Goal: Information Seeking & Learning: Learn about a topic

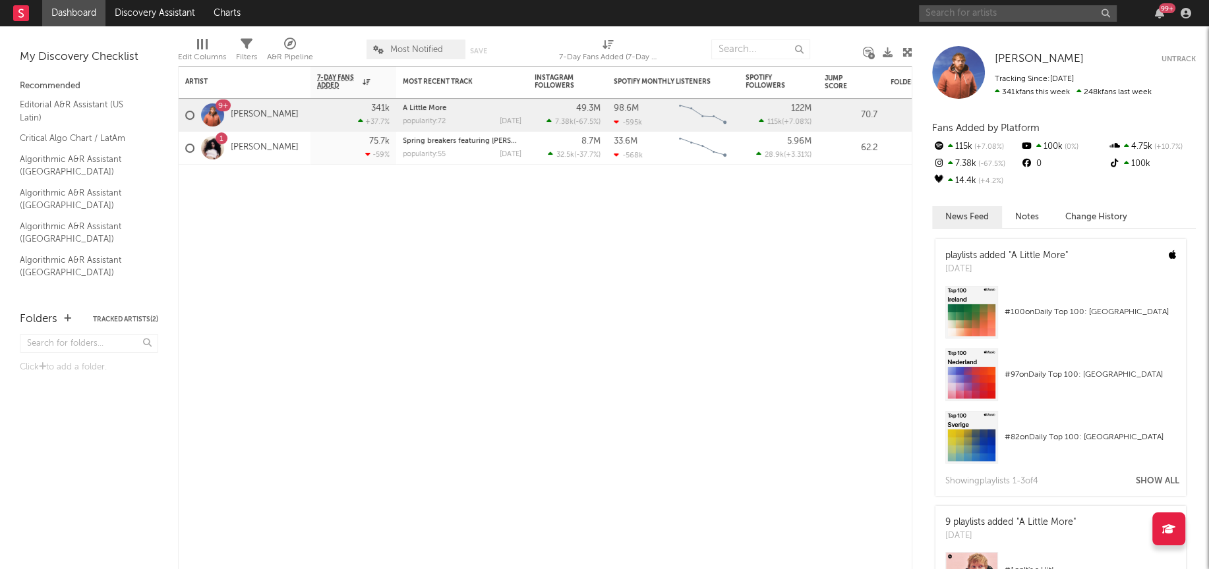
click at [949, 14] on input "text" at bounding box center [1018, 13] width 198 height 16
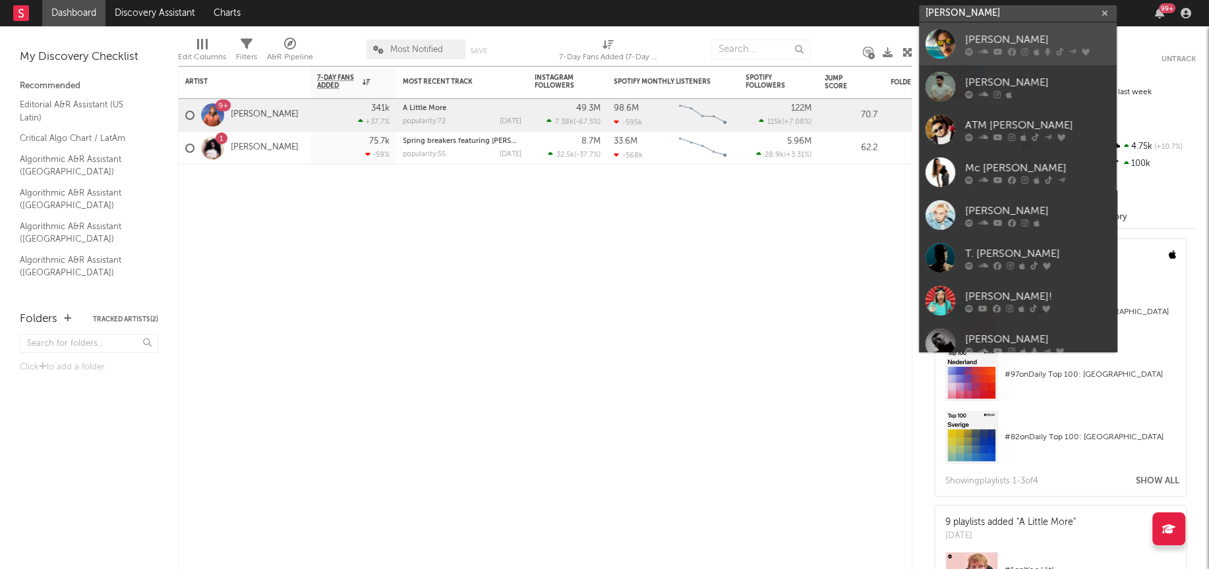
type input "[PERSON_NAME]"
click at [942, 40] on div at bounding box center [940, 44] width 30 height 30
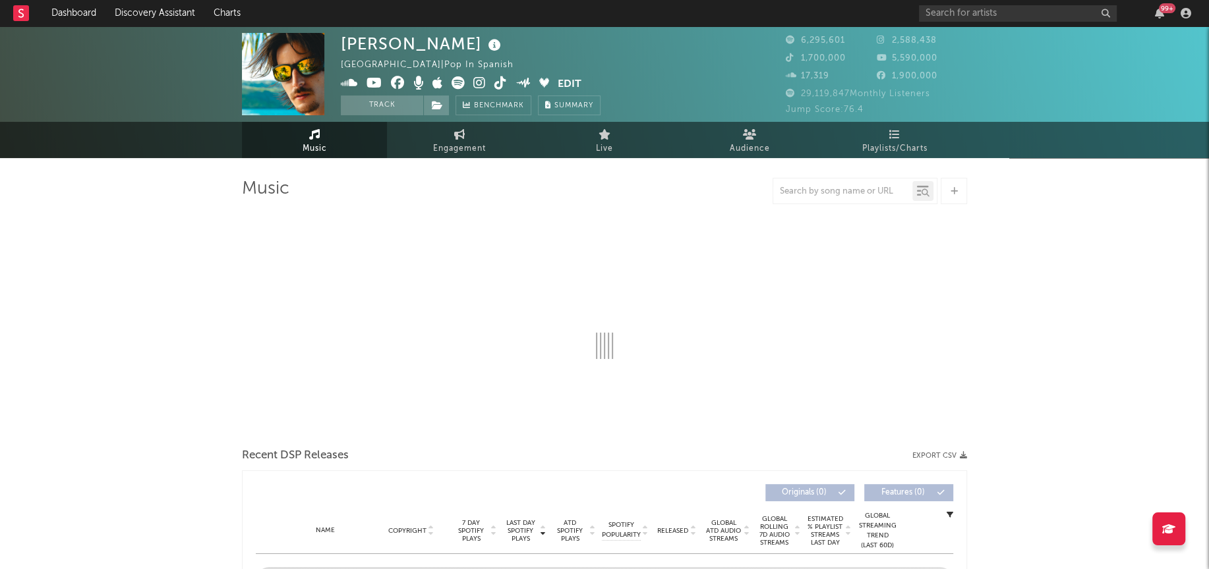
select select "6m"
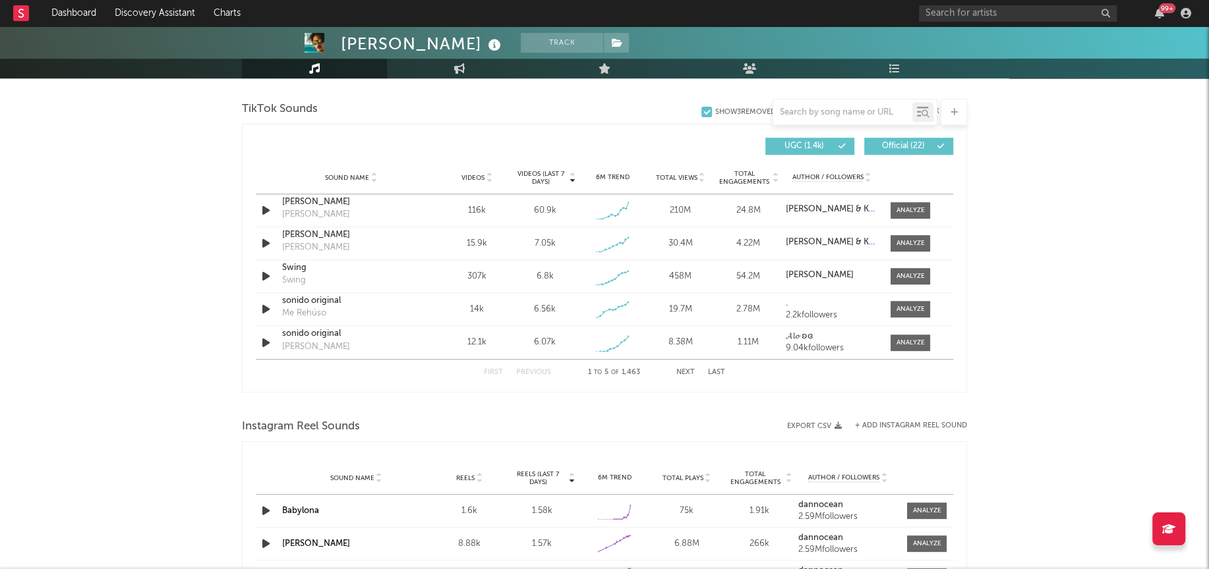
scroll to position [946, 0]
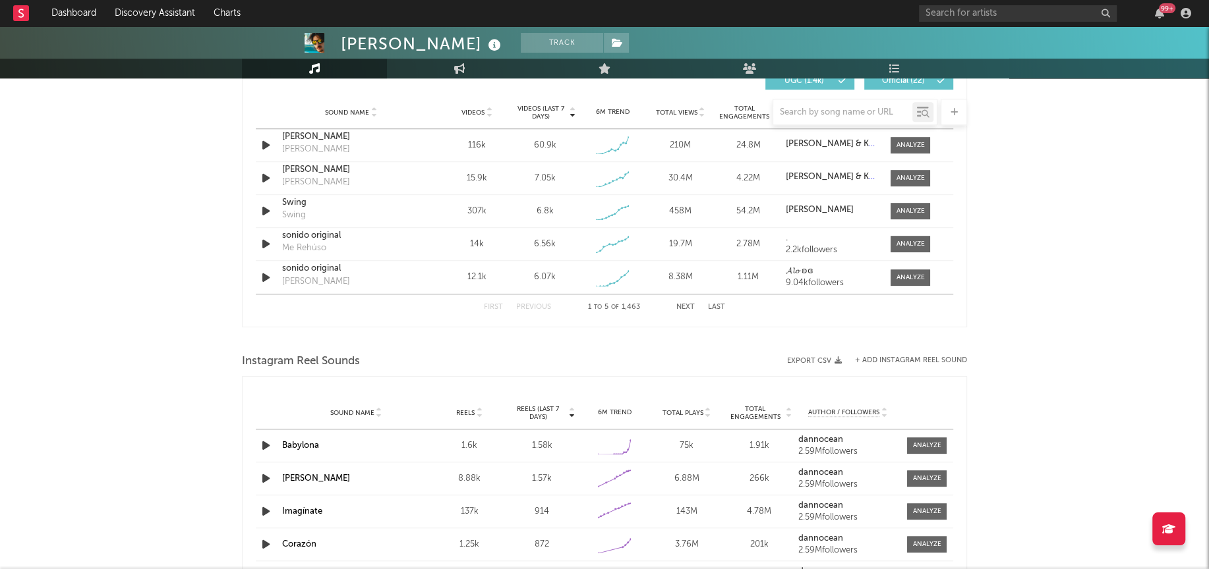
click at [685, 306] on button "Next" at bounding box center [685, 307] width 18 height 7
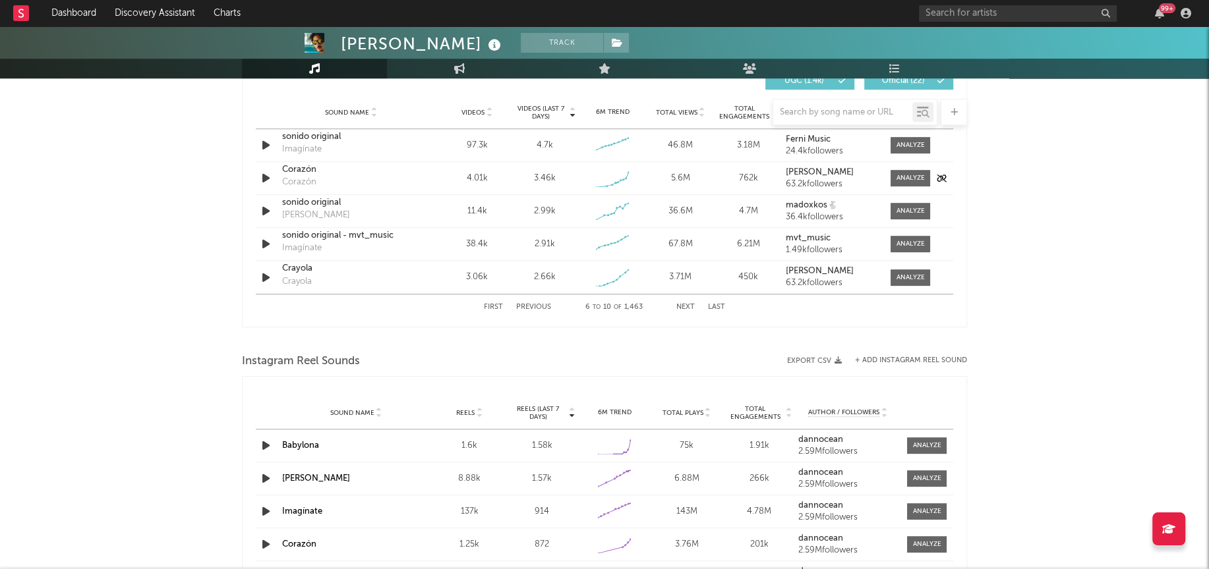
click at [388, 175] on div "Corazón" at bounding box center [351, 169] width 138 height 13
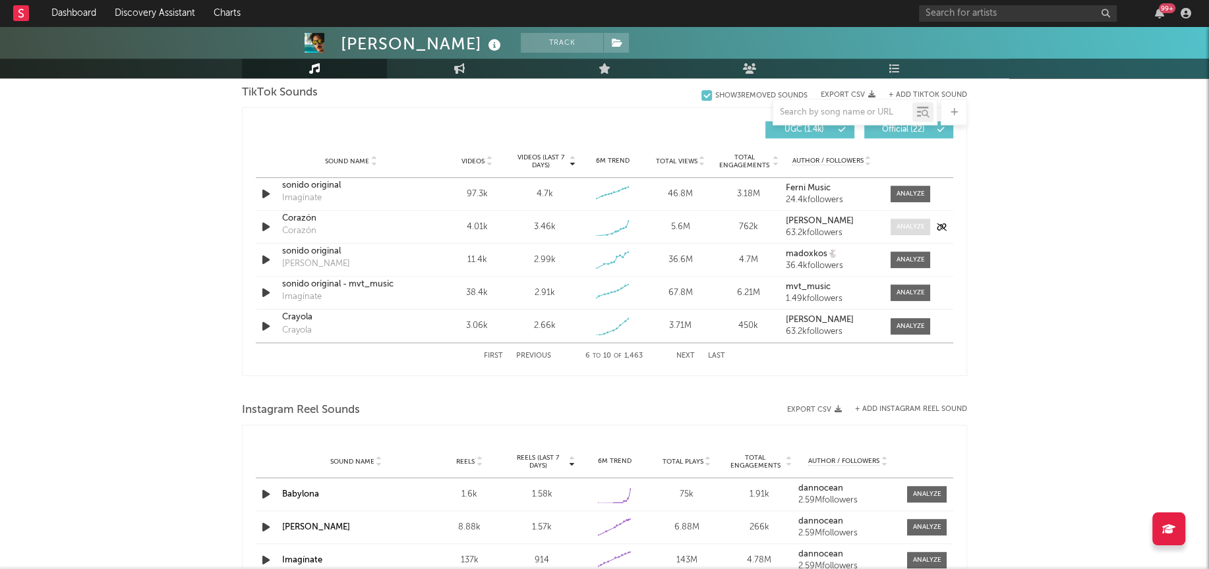
click at [904, 222] on div at bounding box center [910, 227] width 28 height 10
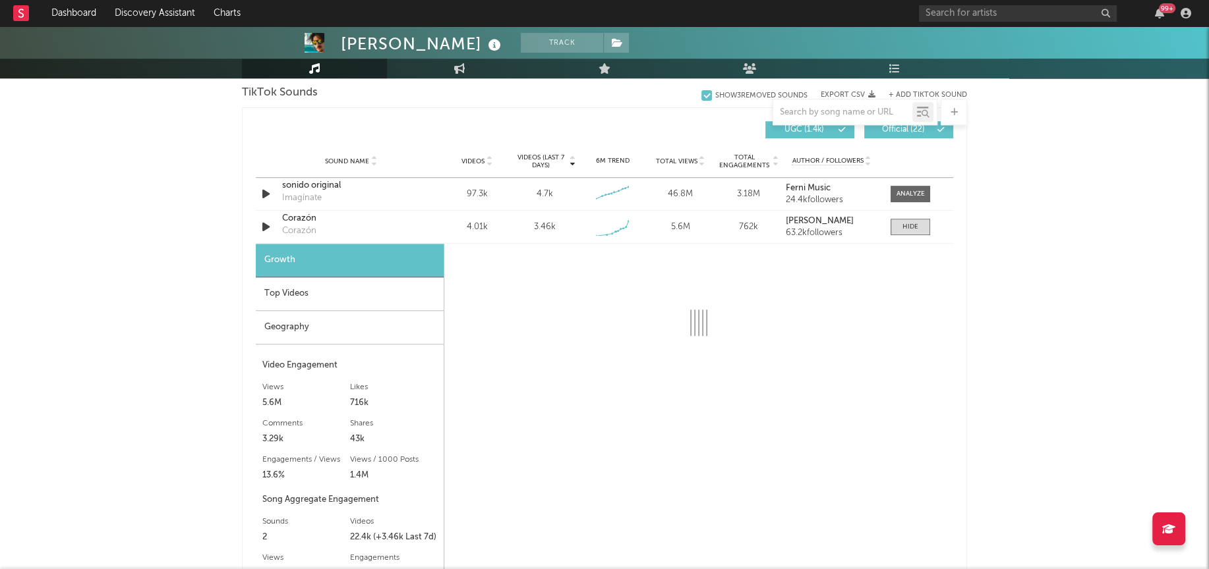
select select "1w"
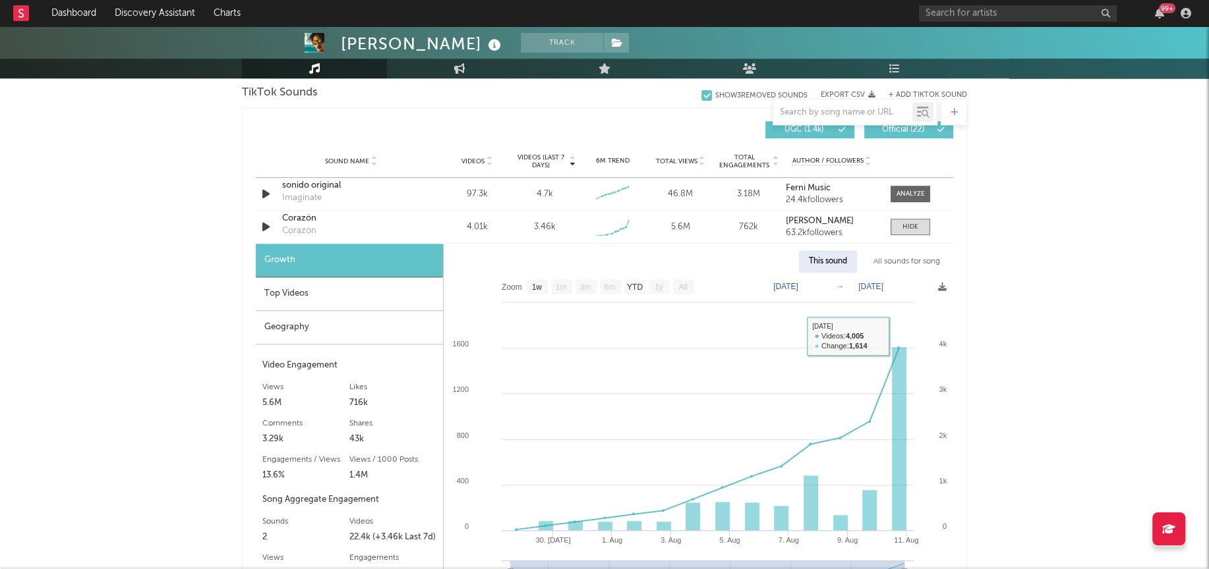
click at [906, 262] on div "All sounds for song" at bounding box center [906, 261] width 86 height 22
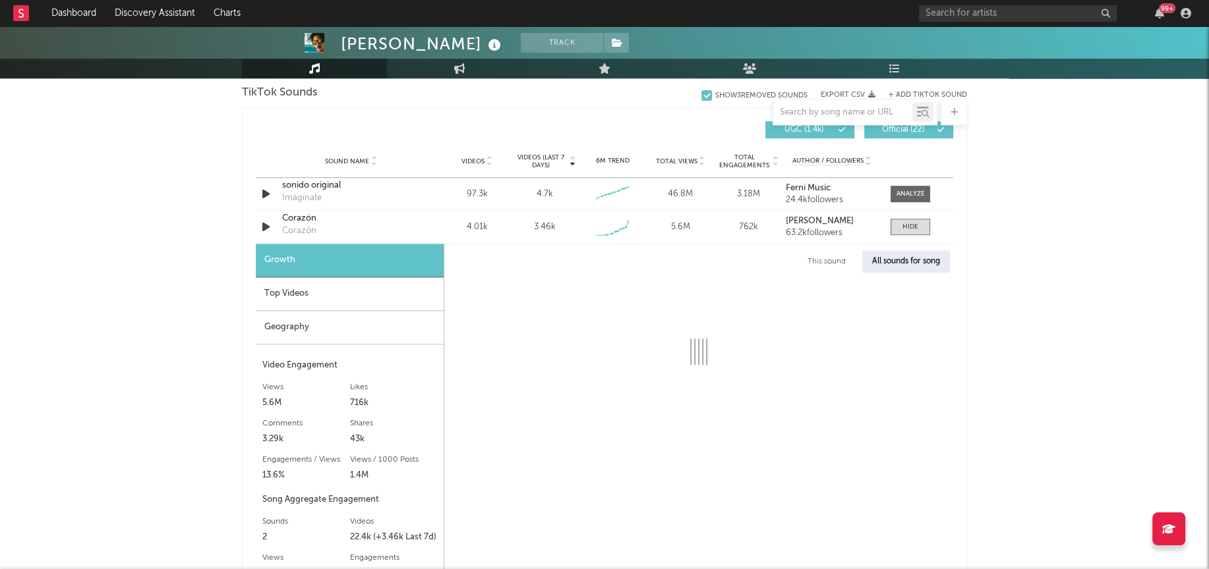
select select "1w"
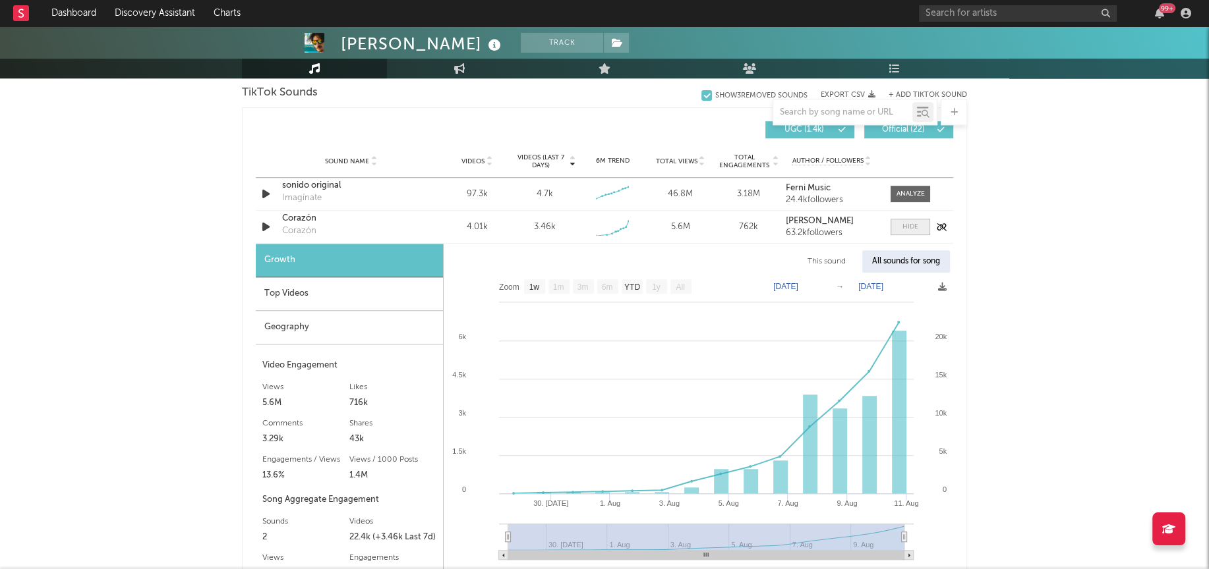
click at [904, 225] on div at bounding box center [910, 227] width 16 height 10
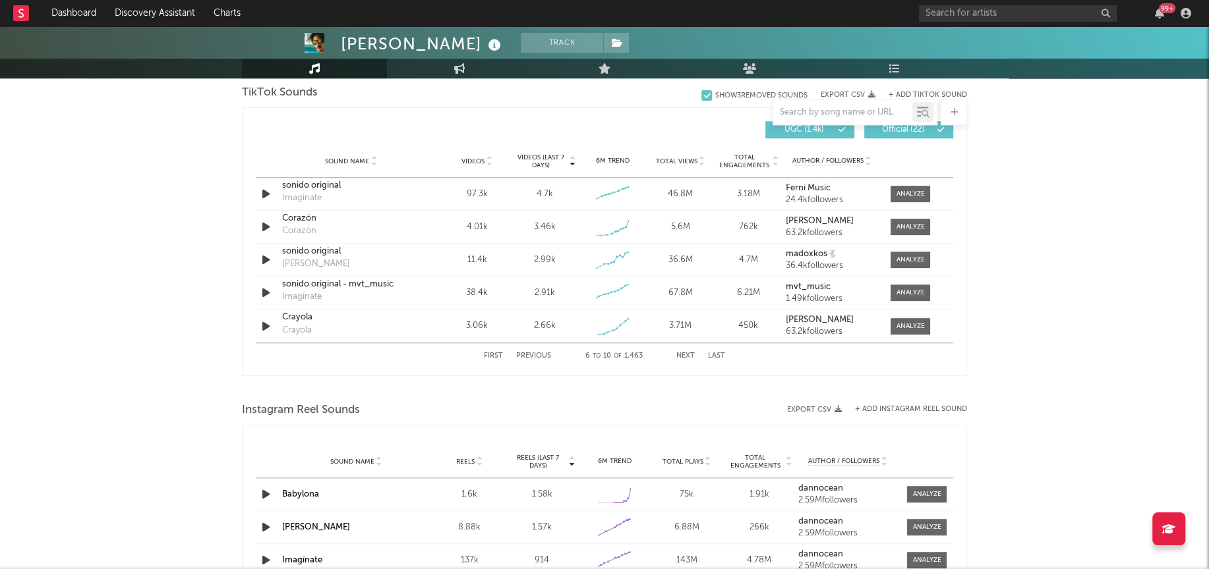
click at [684, 353] on button "Next" at bounding box center [685, 356] width 18 height 7
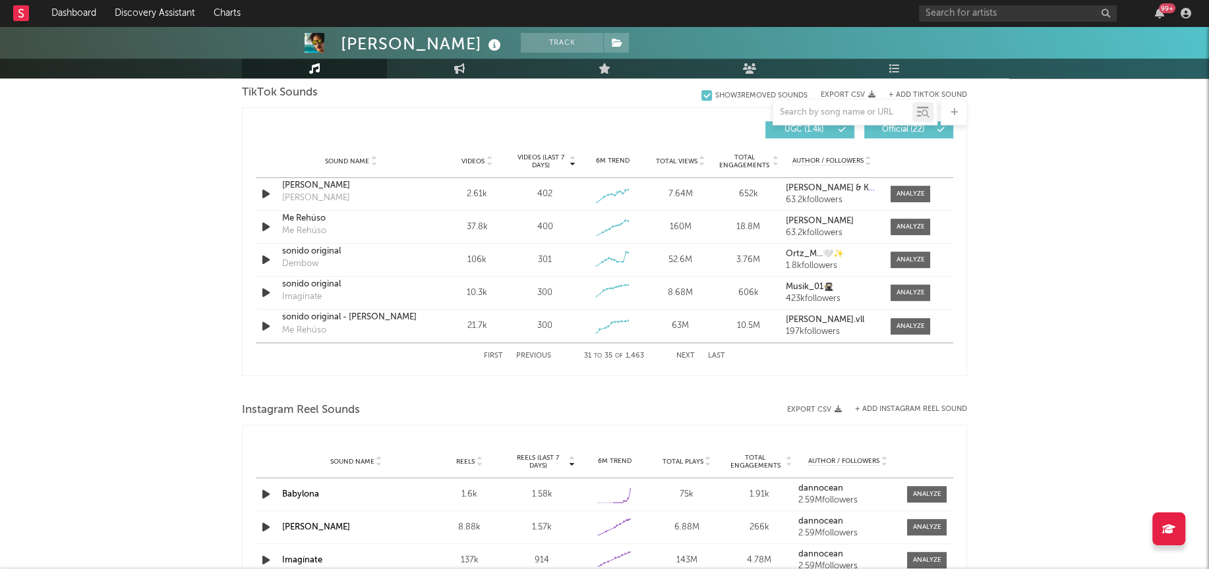
click at [684, 353] on button "Next" at bounding box center [685, 356] width 18 height 7
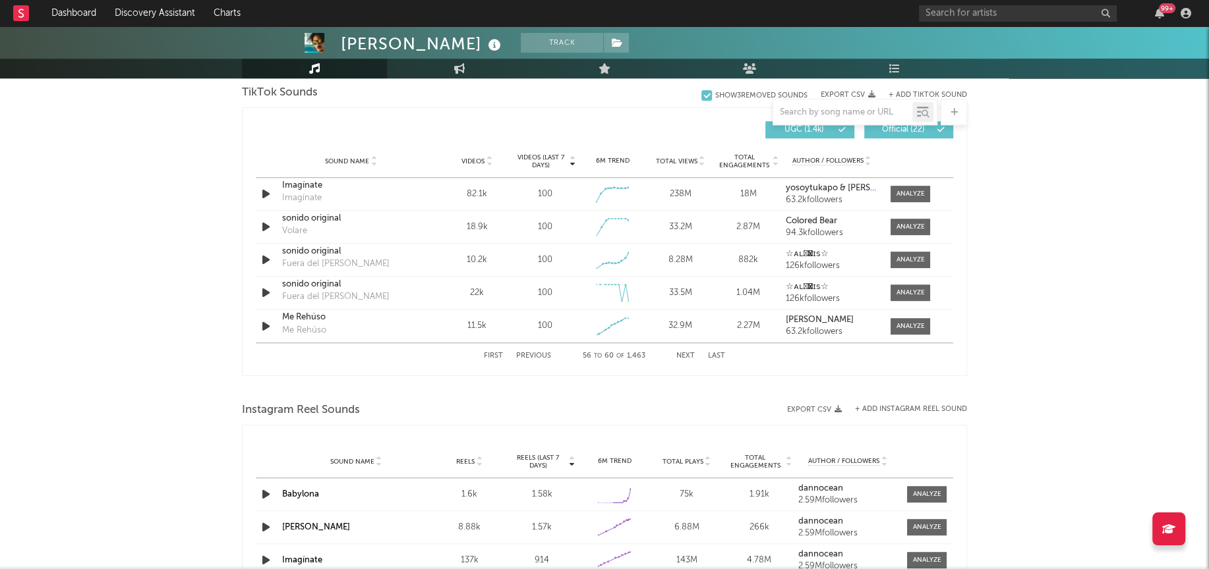
click at [684, 353] on button "Next" at bounding box center [685, 356] width 18 height 7
click at [490, 350] on div "First Previous 71 to 75 of 1,463 Next Last" at bounding box center [604, 356] width 241 height 26
click at [687, 353] on button "Next" at bounding box center [685, 356] width 18 height 7
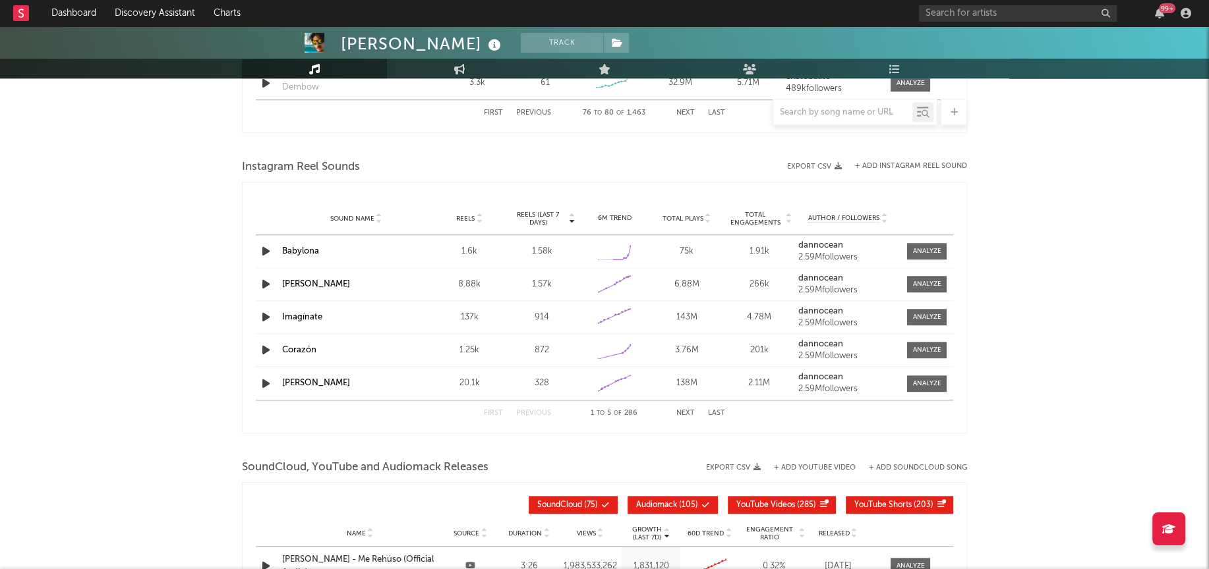
scroll to position [1139, 0]
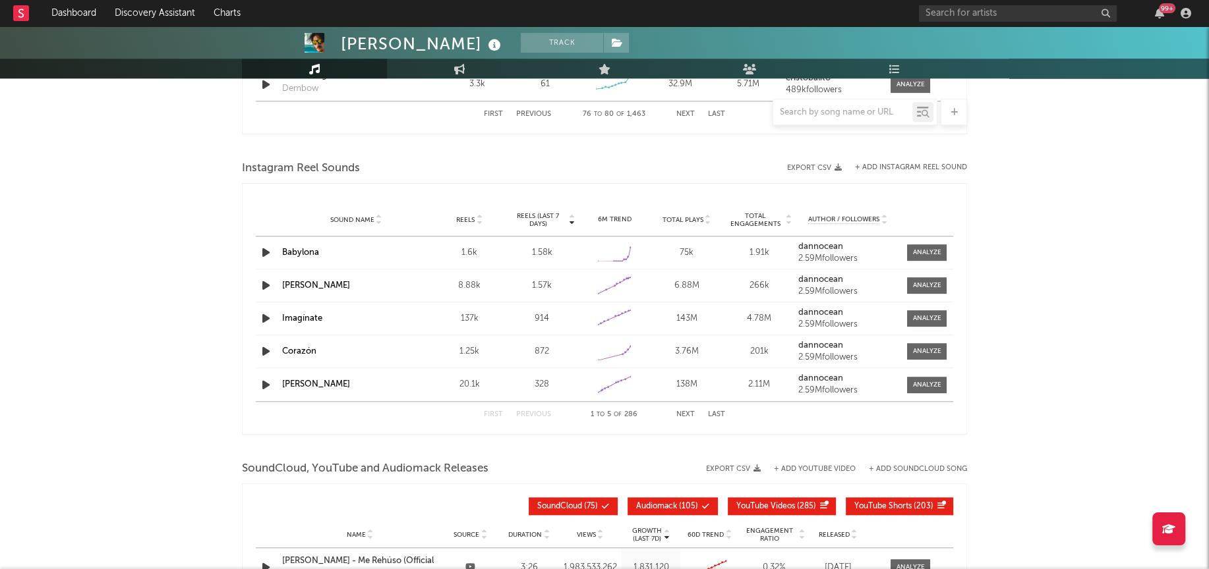
click at [687, 411] on button "Next" at bounding box center [685, 414] width 18 height 7
click at [689, 415] on button "Next" at bounding box center [685, 414] width 18 height 7
click at [692, 415] on button "Next" at bounding box center [685, 414] width 18 height 7
click at [490, 411] on button "First" at bounding box center [493, 414] width 19 height 7
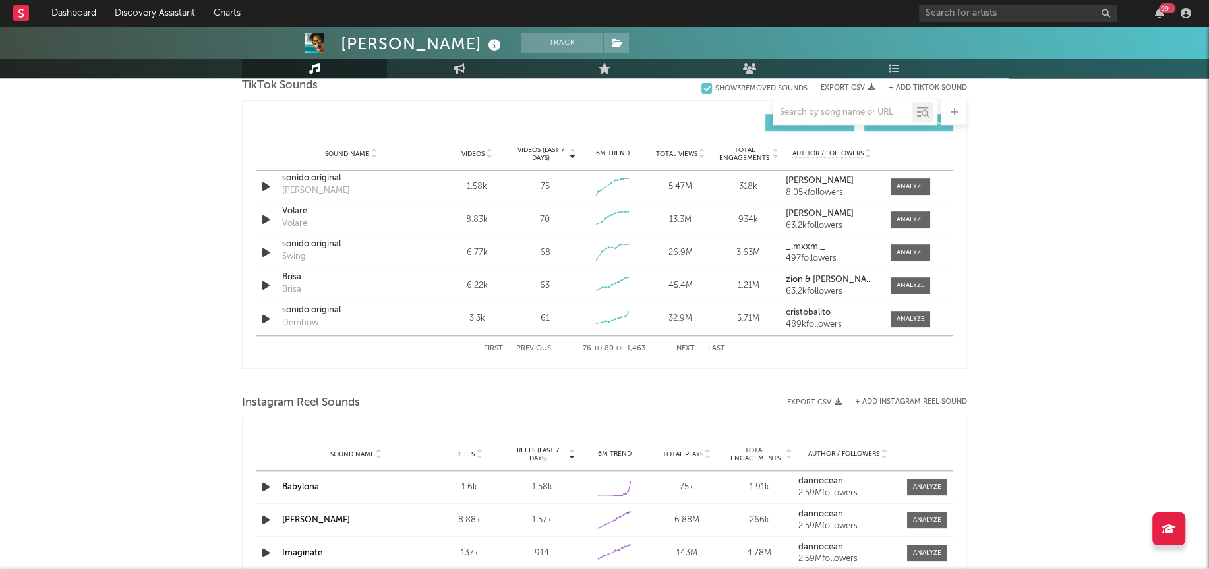
scroll to position [830, 0]
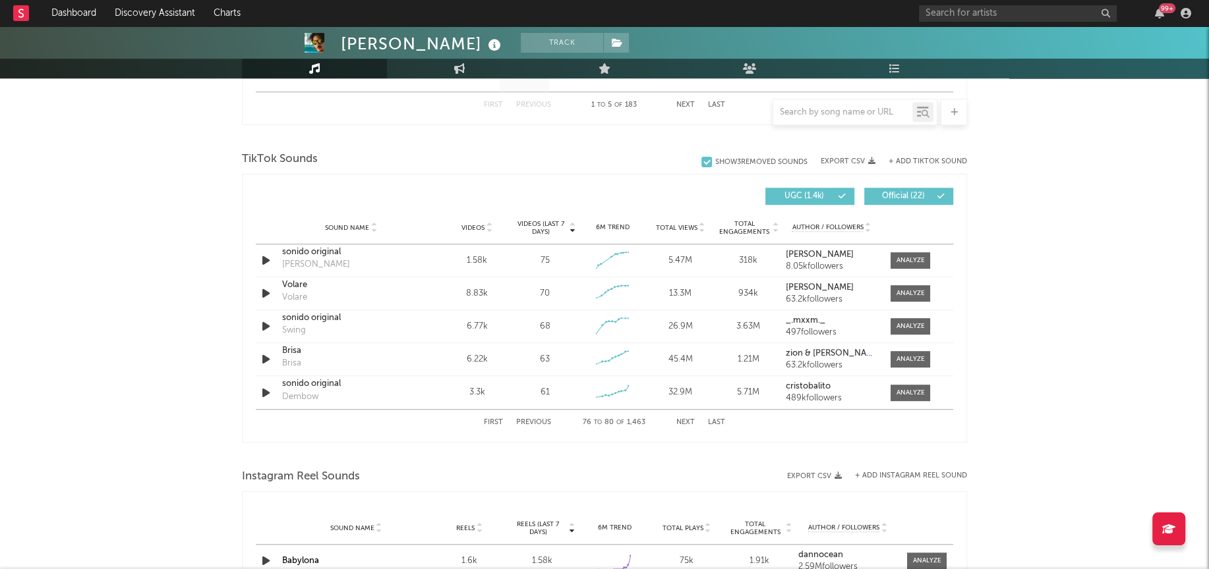
click at [681, 421] on button "Next" at bounding box center [685, 422] width 18 height 7
click at [498, 419] on button "First" at bounding box center [493, 422] width 19 height 7
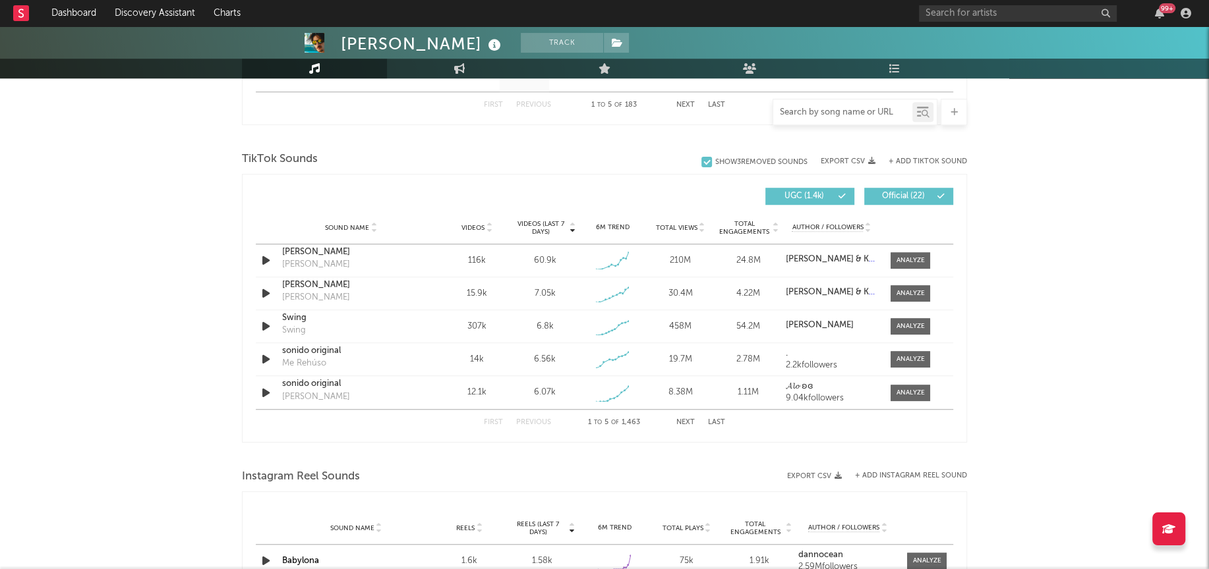
click at [809, 108] on input "text" at bounding box center [842, 112] width 139 height 11
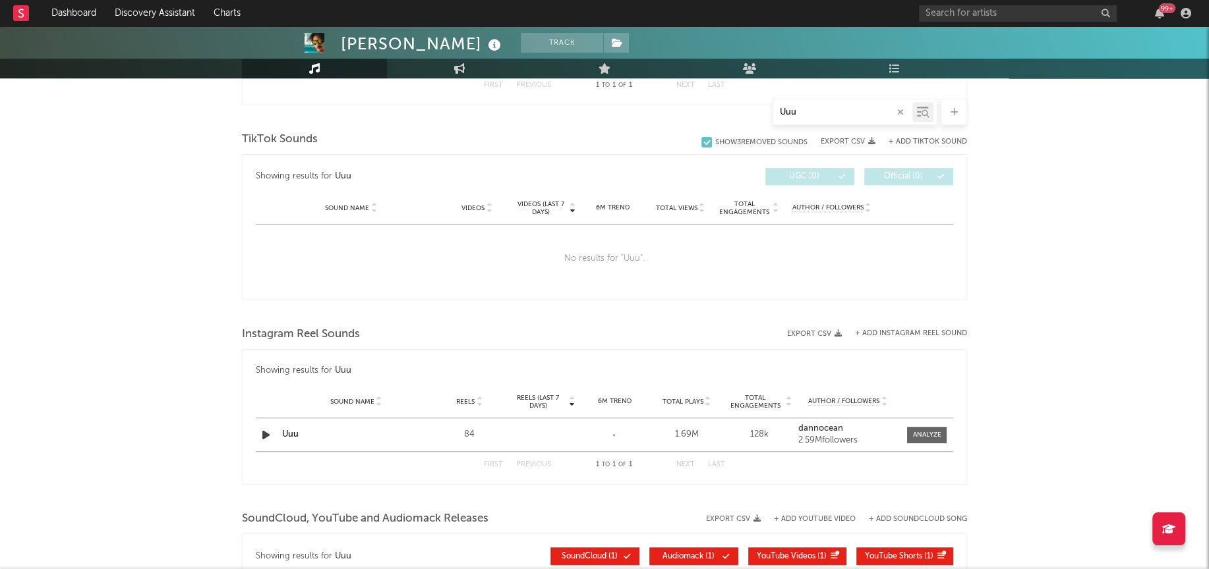
scroll to position [651, 0]
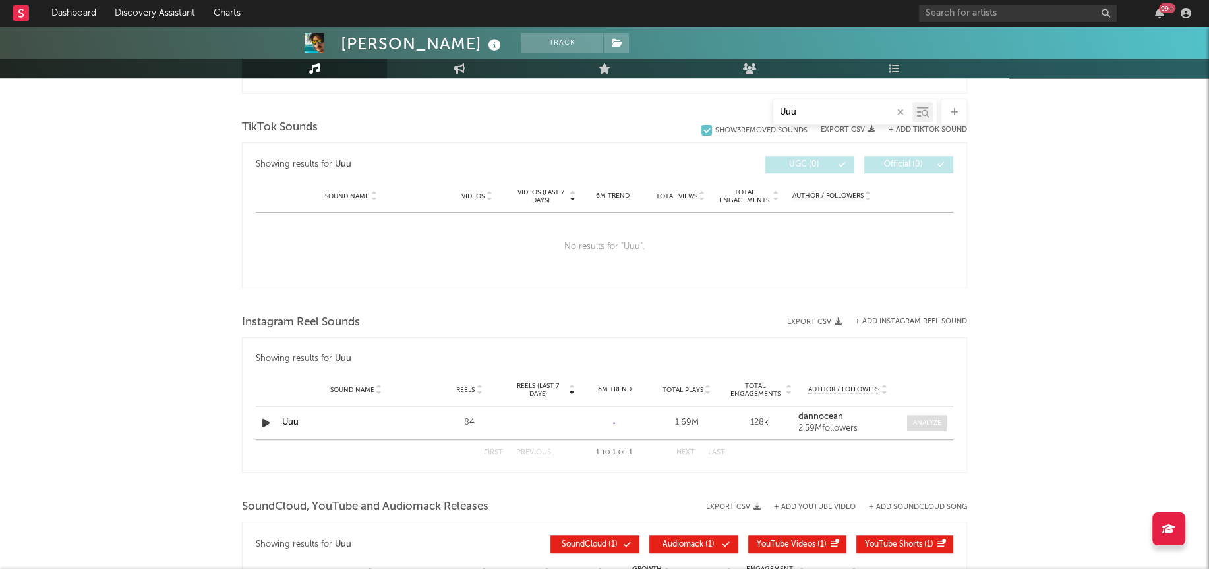
type input "Uuu"
click at [927, 421] on div at bounding box center [926, 424] width 28 height 10
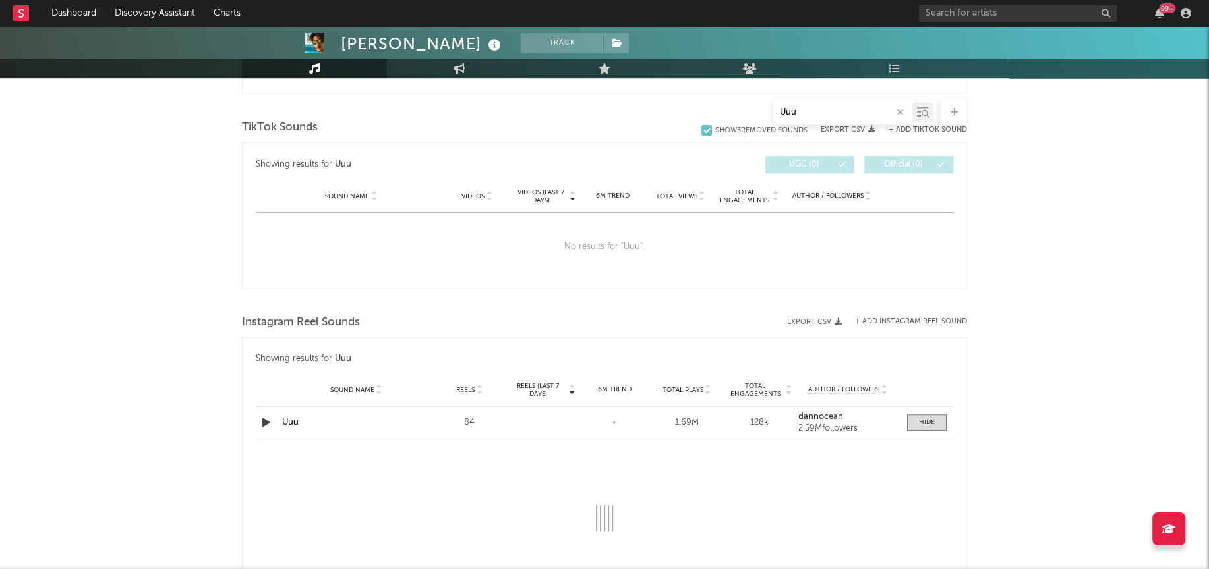
select select "1w"
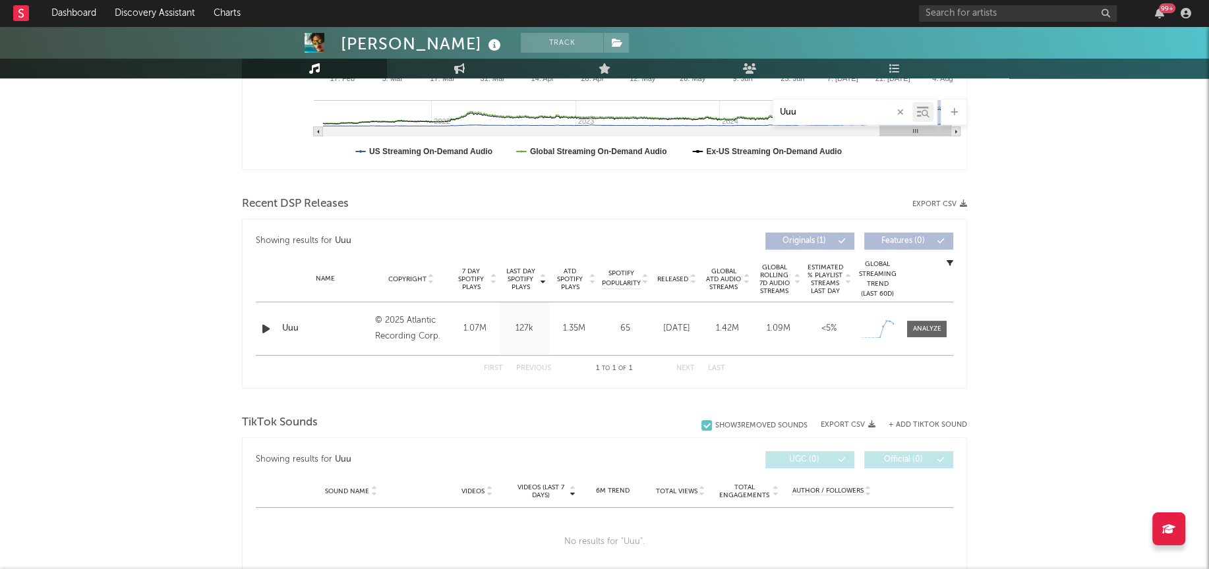
scroll to position [473, 0]
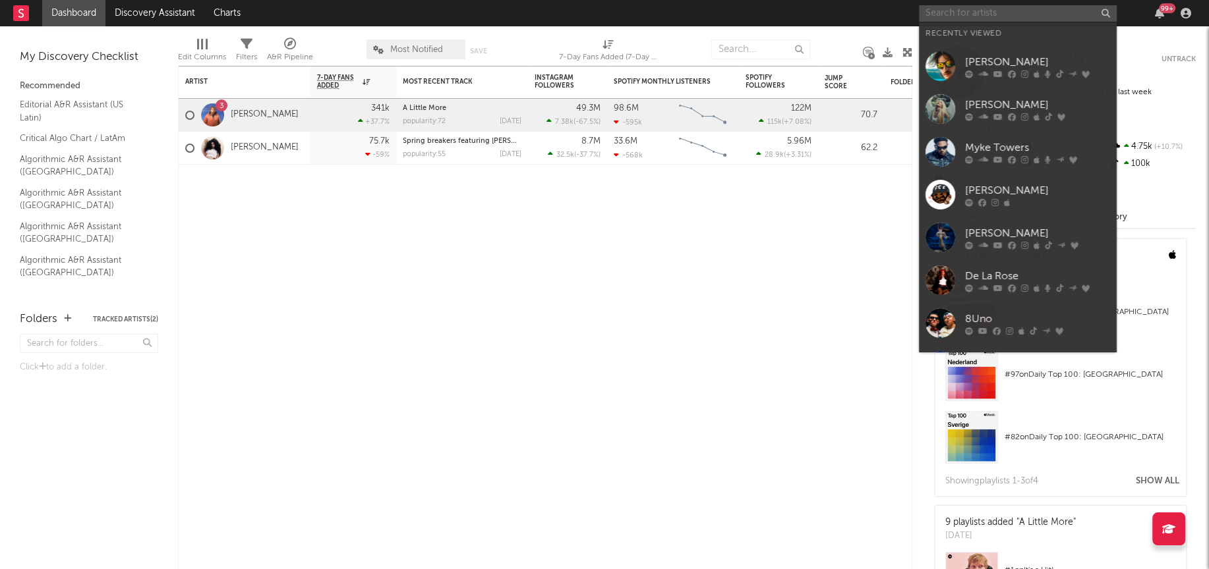
click at [954, 10] on input "text" at bounding box center [1018, 13] width 198 height 16
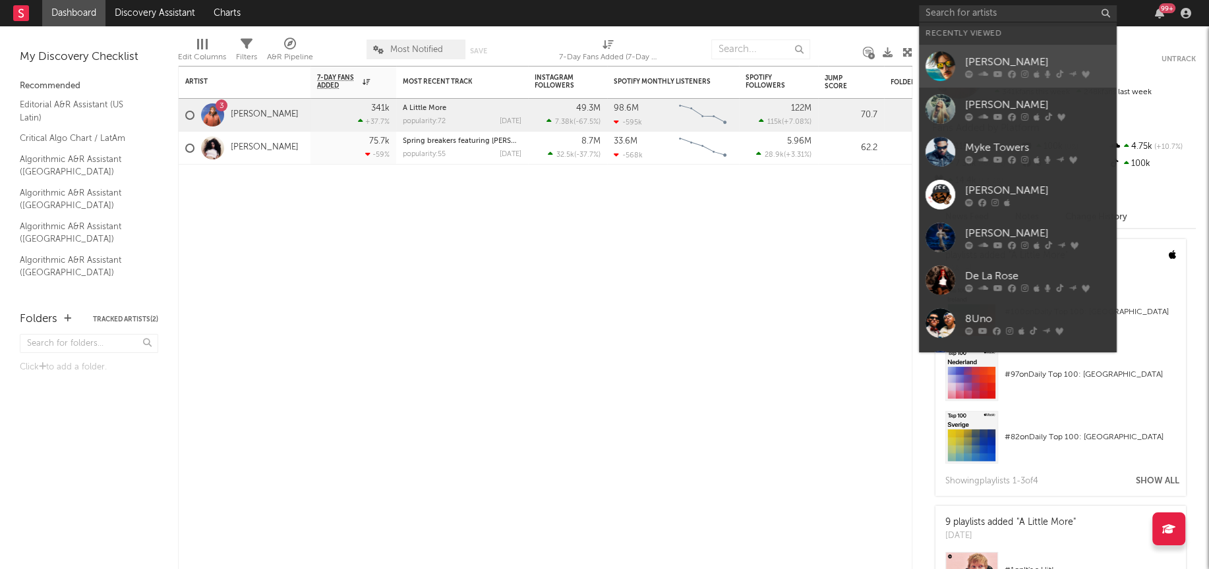
click at [943, 76] on div at bounding box center [940, 66] width 30 height 30
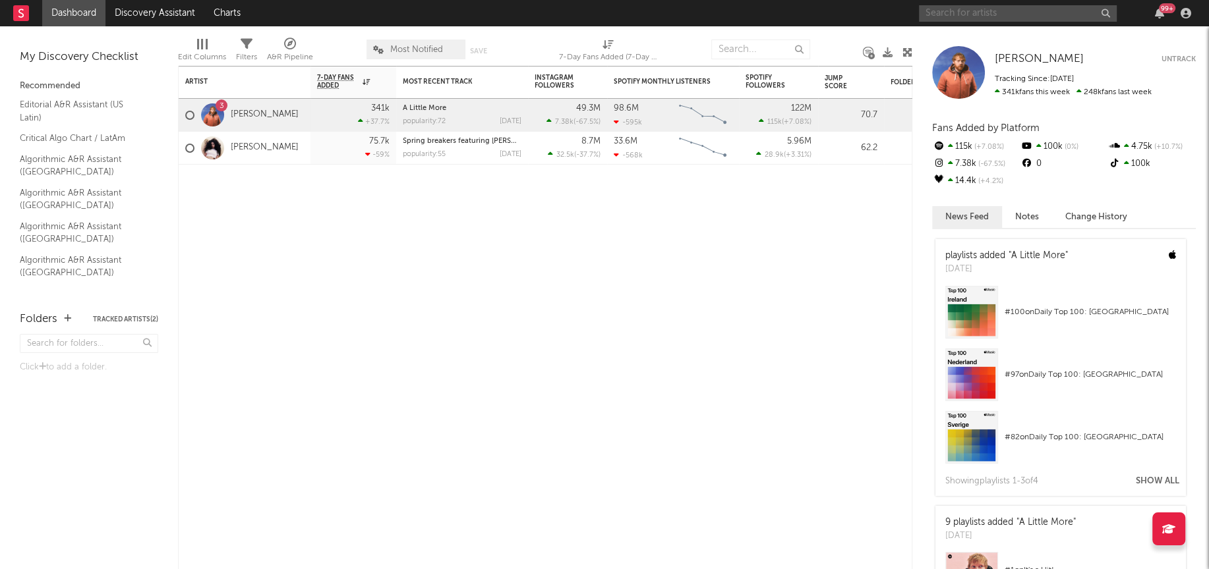
click at [979, 19] on input "text" at bounding box center [1018, 13] width 198 height 16
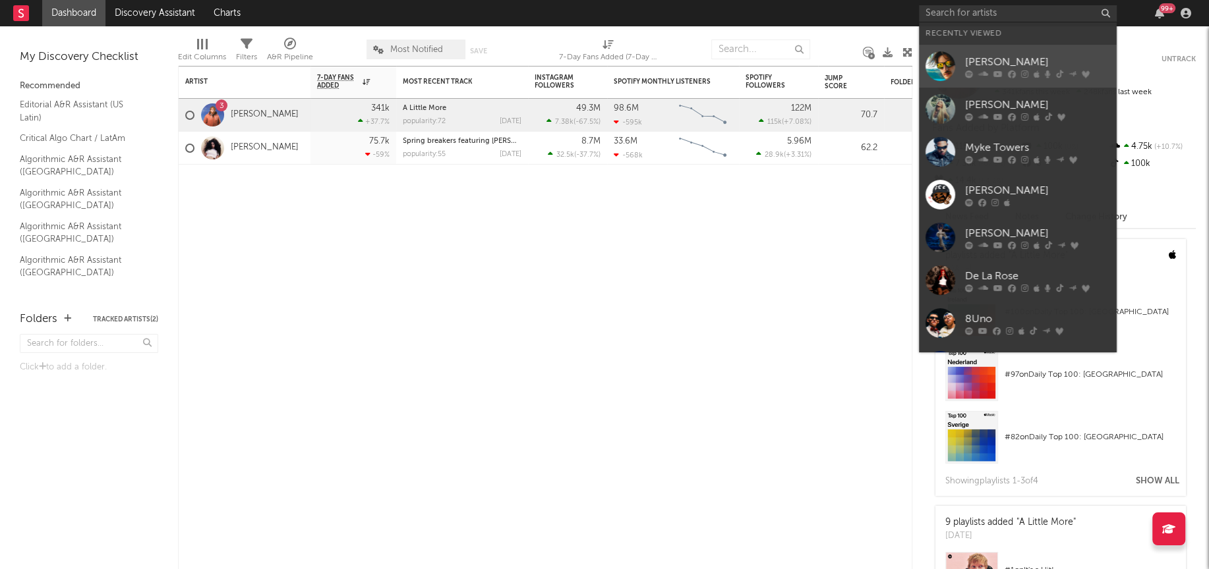
click at [943, 73] on div at bounding box center [940, 66] width 30 height 30
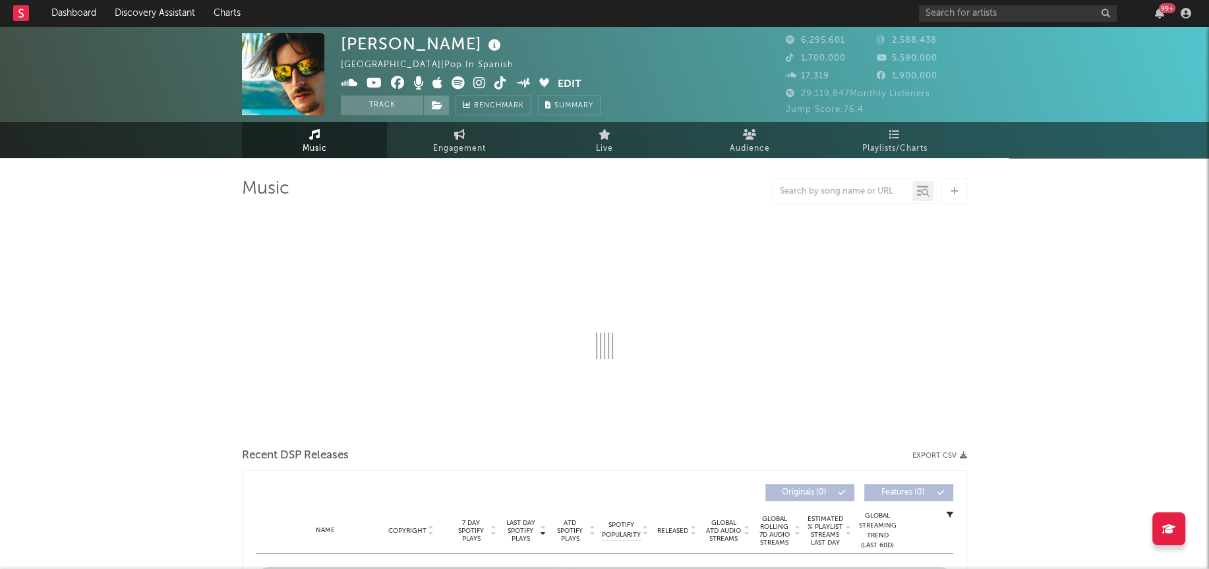
select select "6m"
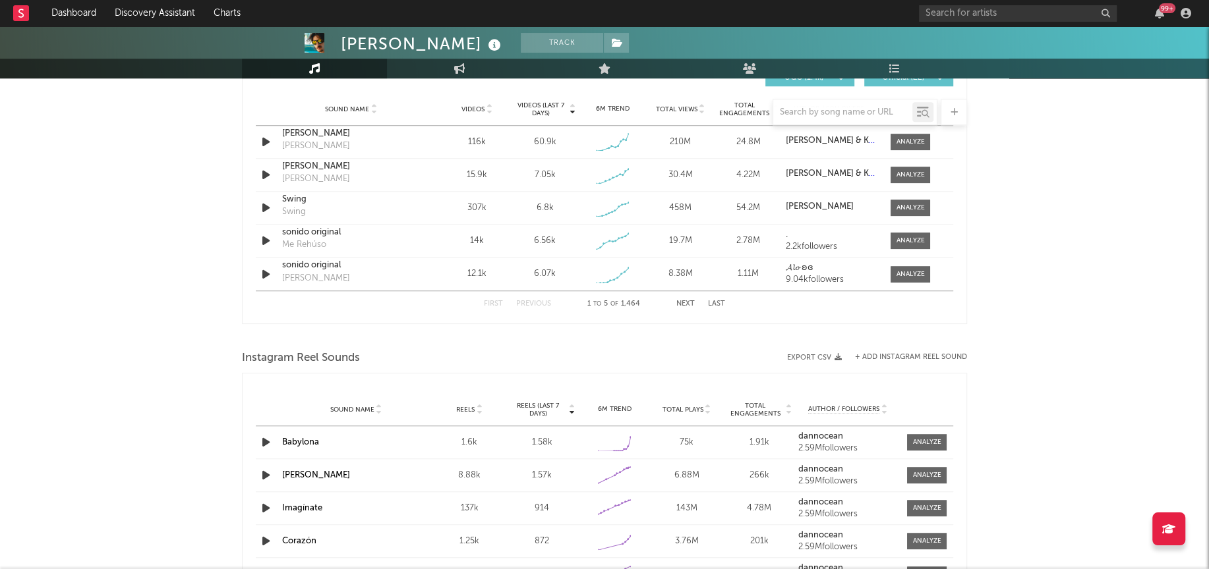
scroll to position [834, 0]
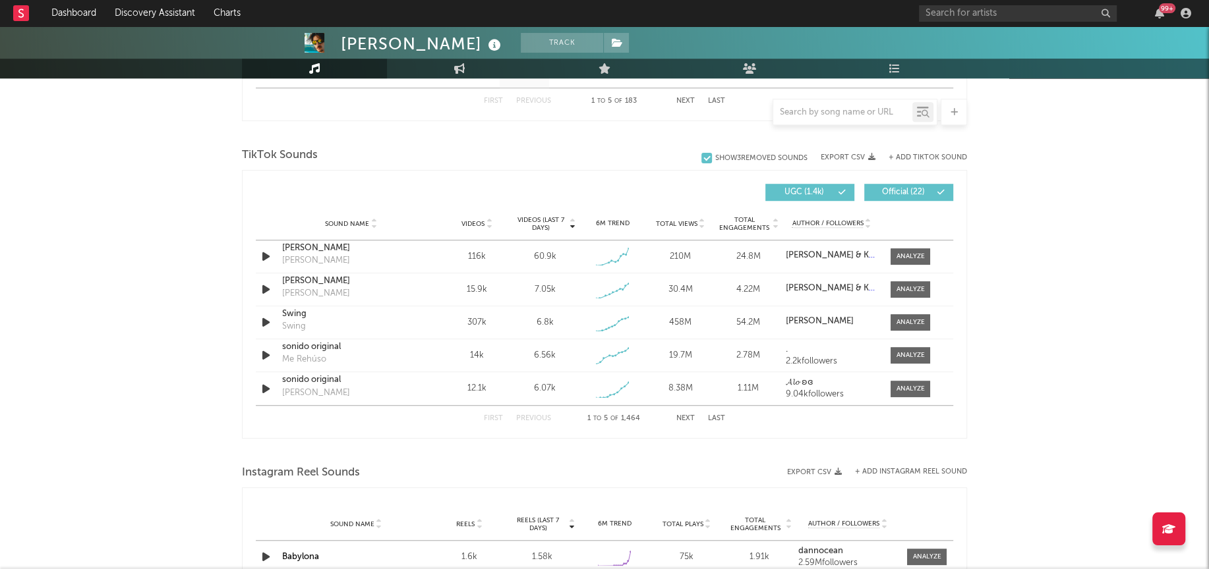
click at [689, 418] on button "Next" at bounding box center [685, 418] width 18 height 7
click at [489, 415] on button "First" at bounding box center [493, 418] width 19 height 7
click at [1090, 260] on div "[PERSON_NAME] Track [GEOGRAPHIC_DATA] | Pop in Spanish Edit Track Benchmark Sum…" at bounding box center [604, 187] width 1209 height 1991
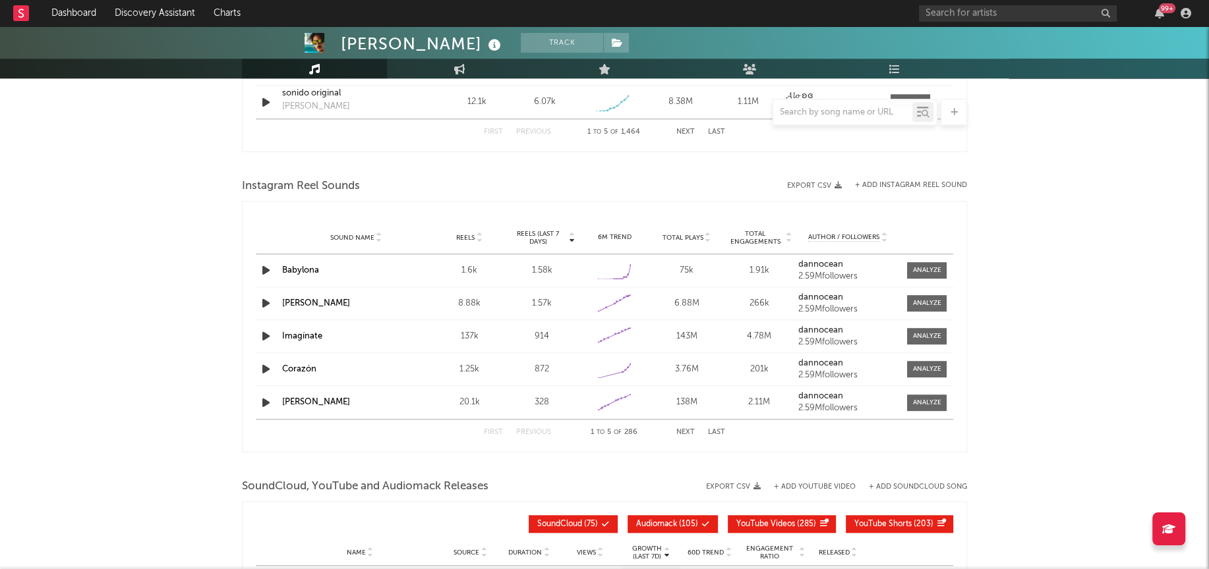
scroll to position [1132, 0]
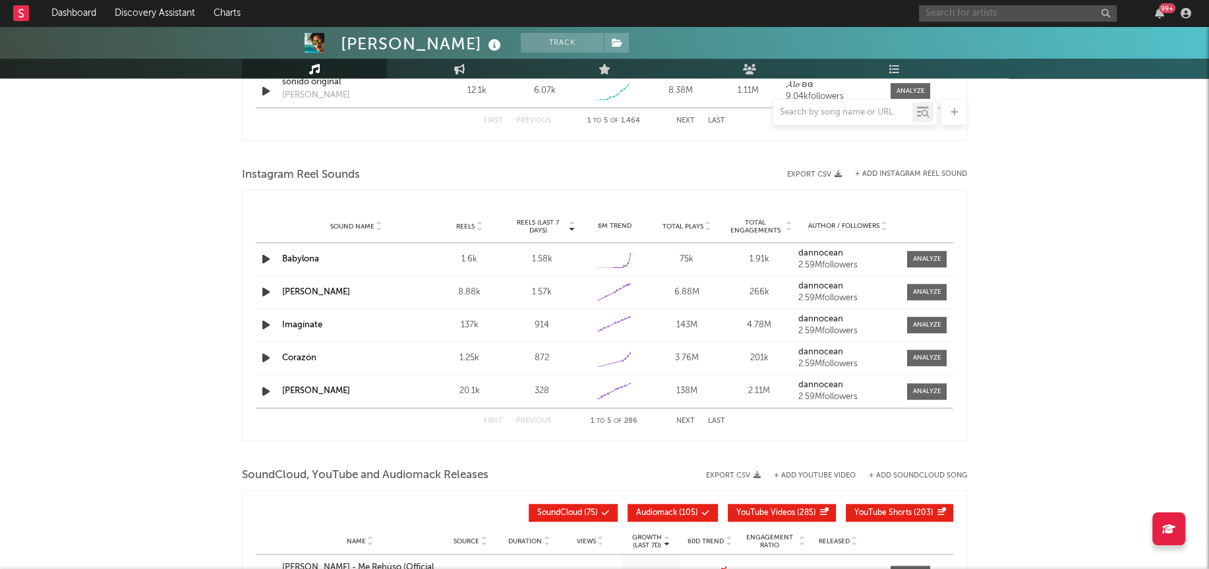
click at [1006, 14] on input "text" at bounding box center [1018, 13] width 198 height 16
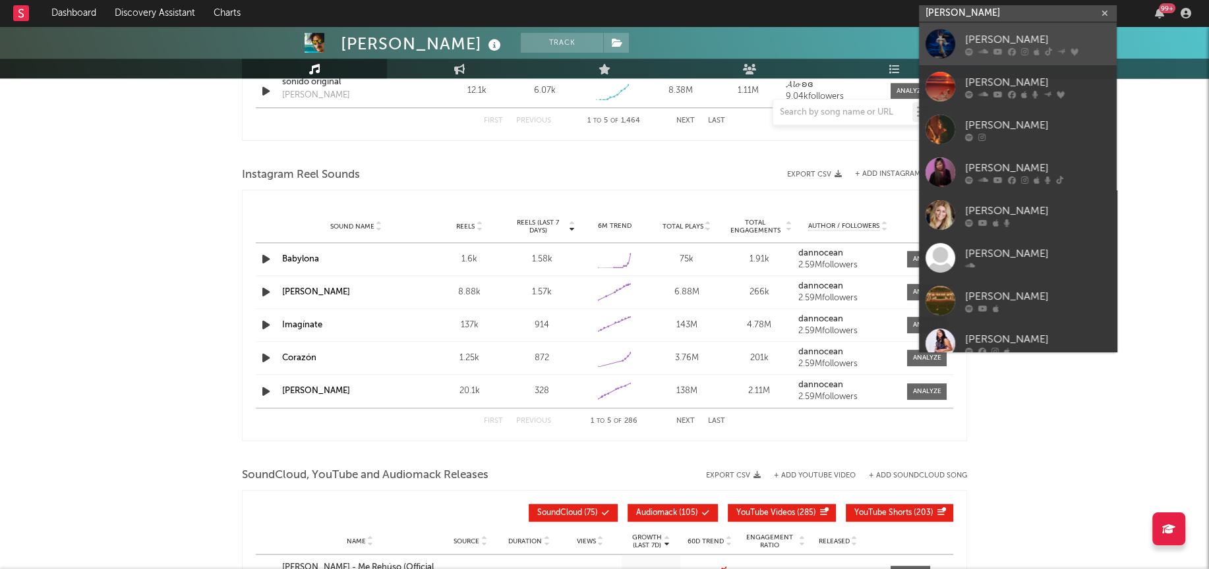
type input "[PERSON_NAME]"
click at [937, 47] on div at bounding box center [940, 44] width 30 height 30
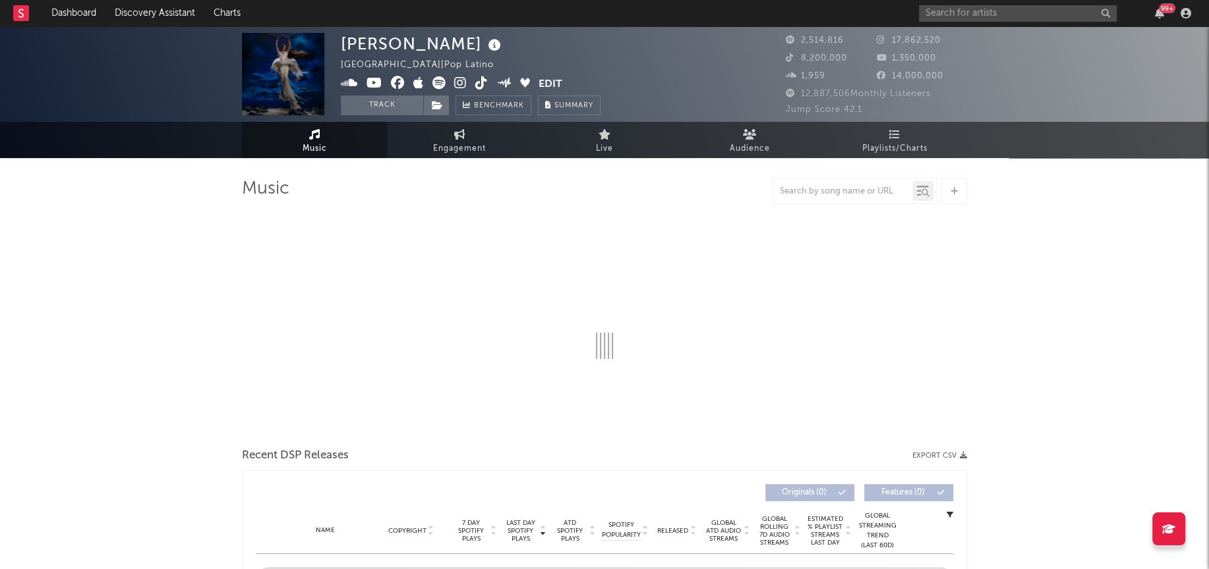
select select "6m"
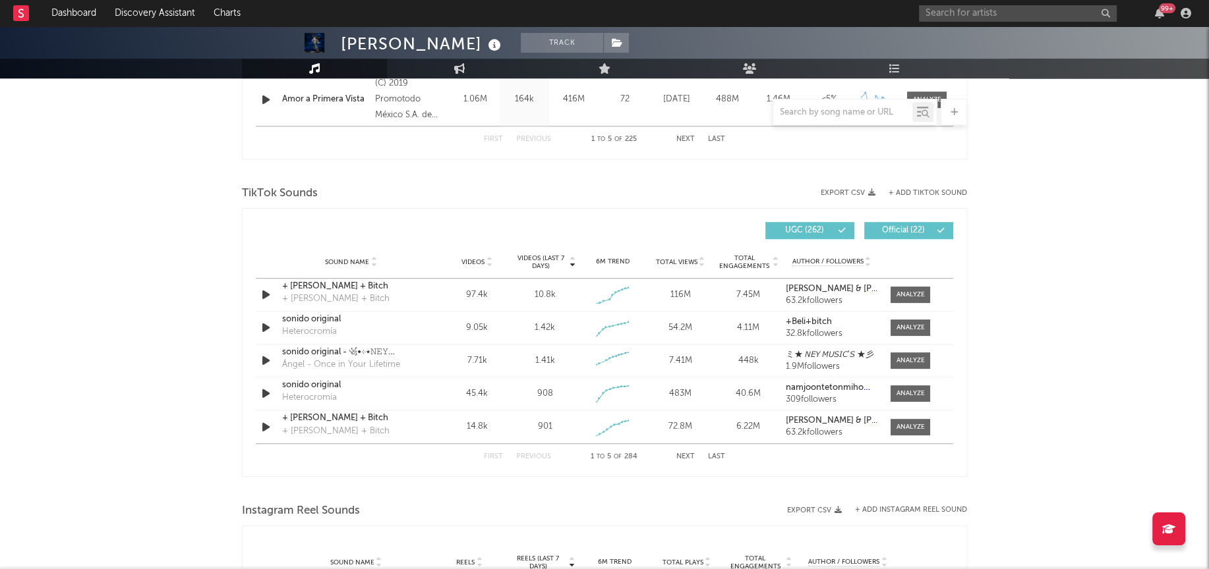
scroll to position [860, 0]
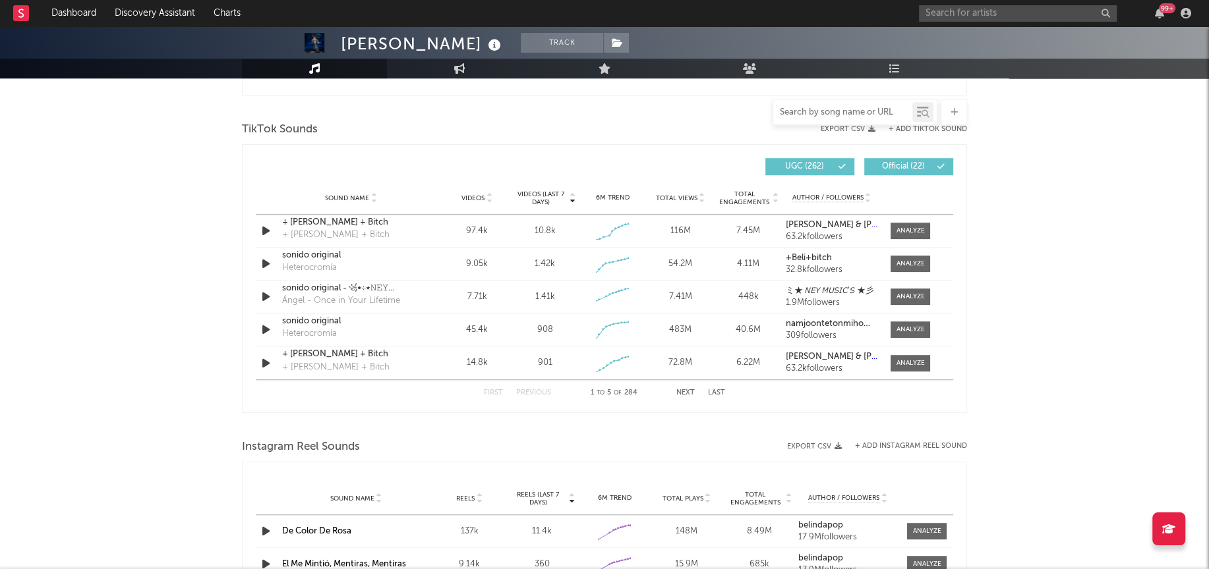
click at [794, 114] on input "text" at bounding box center [842, 112] width 139 height 11
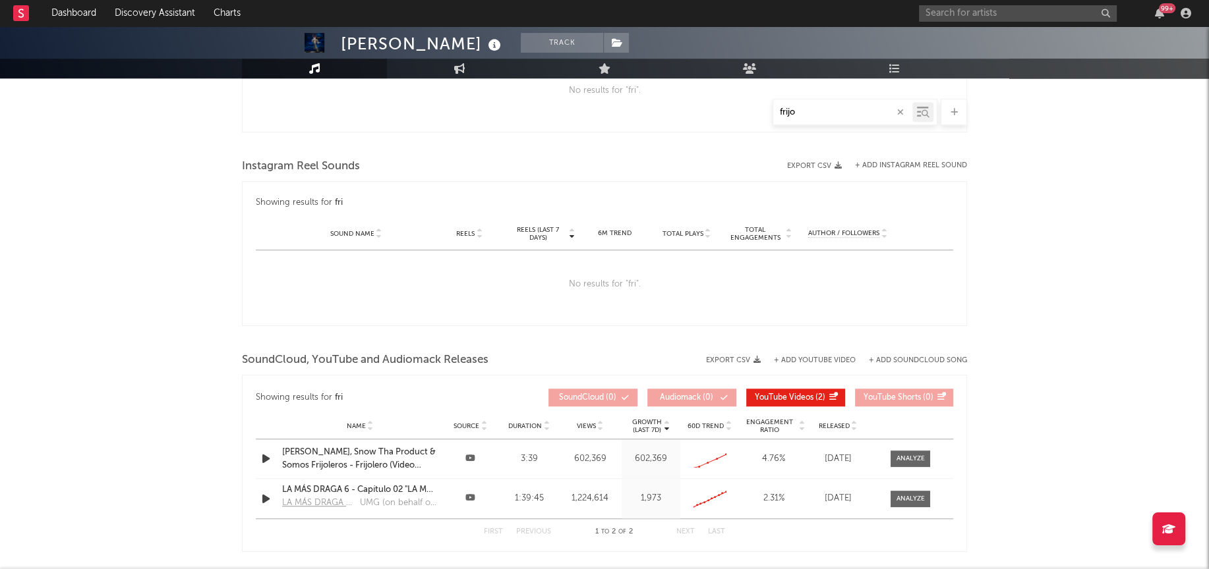
scroll to position [847, 0]
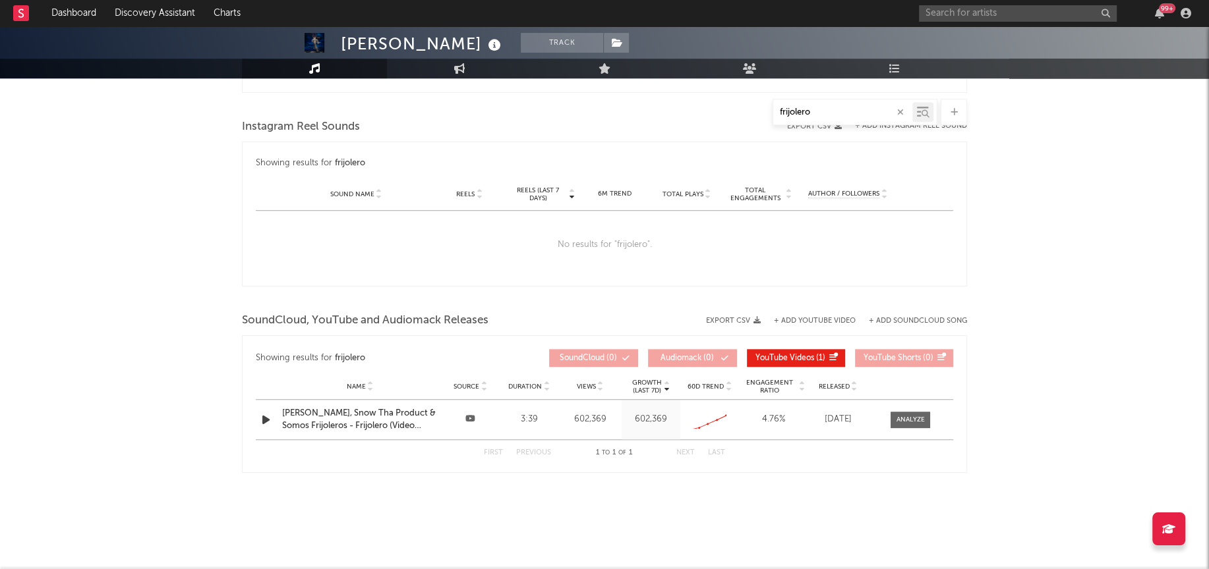
type input "frijolero"
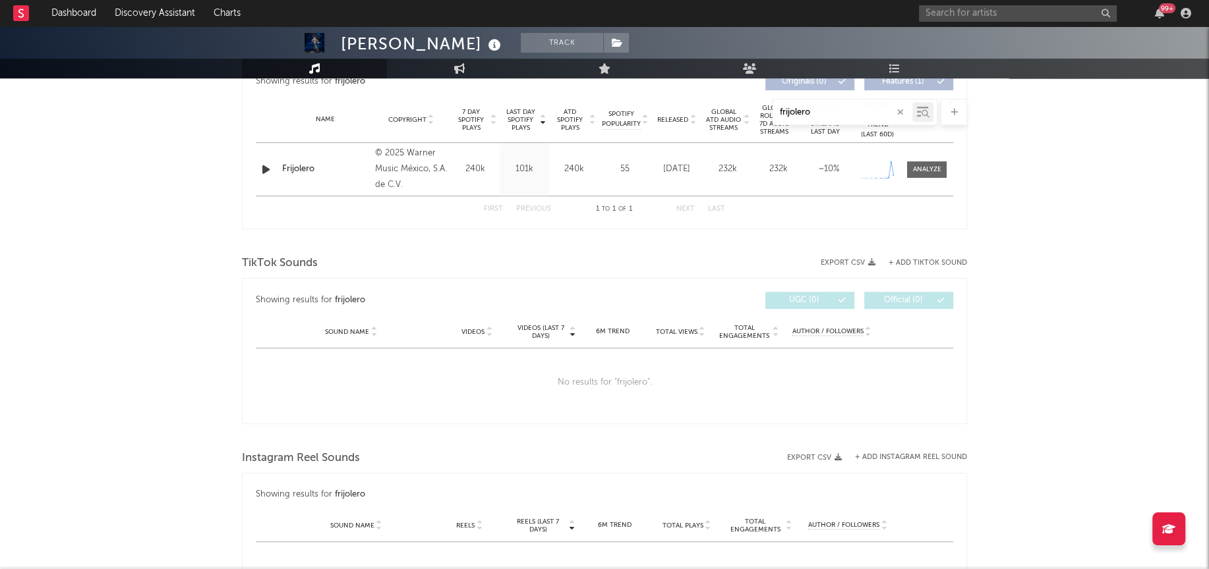
scroll to position [544, 0]
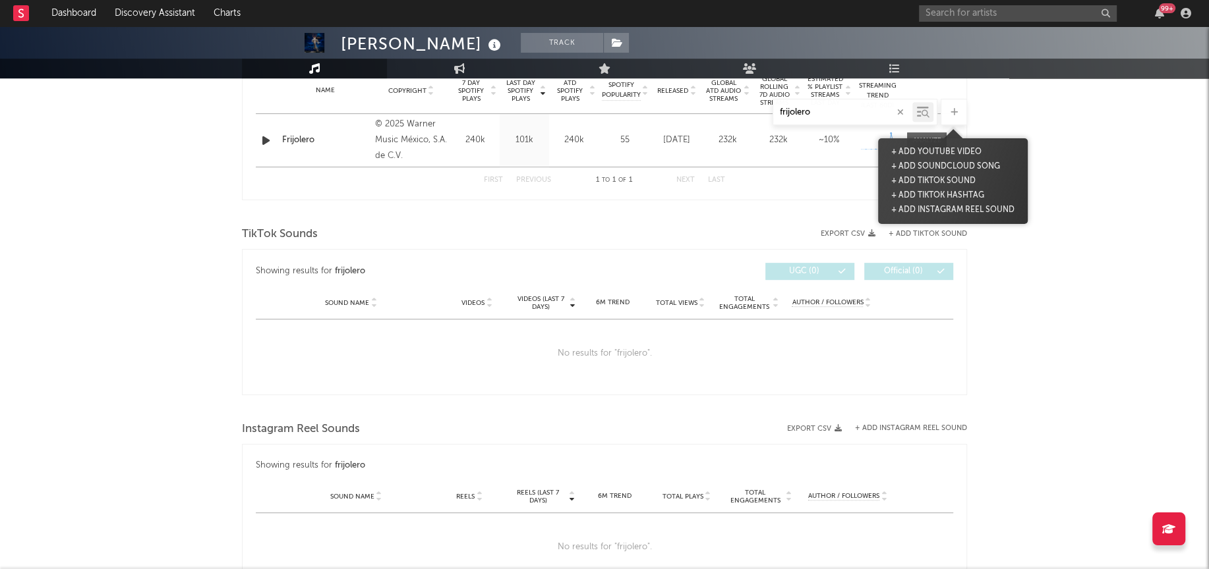
click at [948, 106] on div at bounding box center [954, 112] width 26 height 26
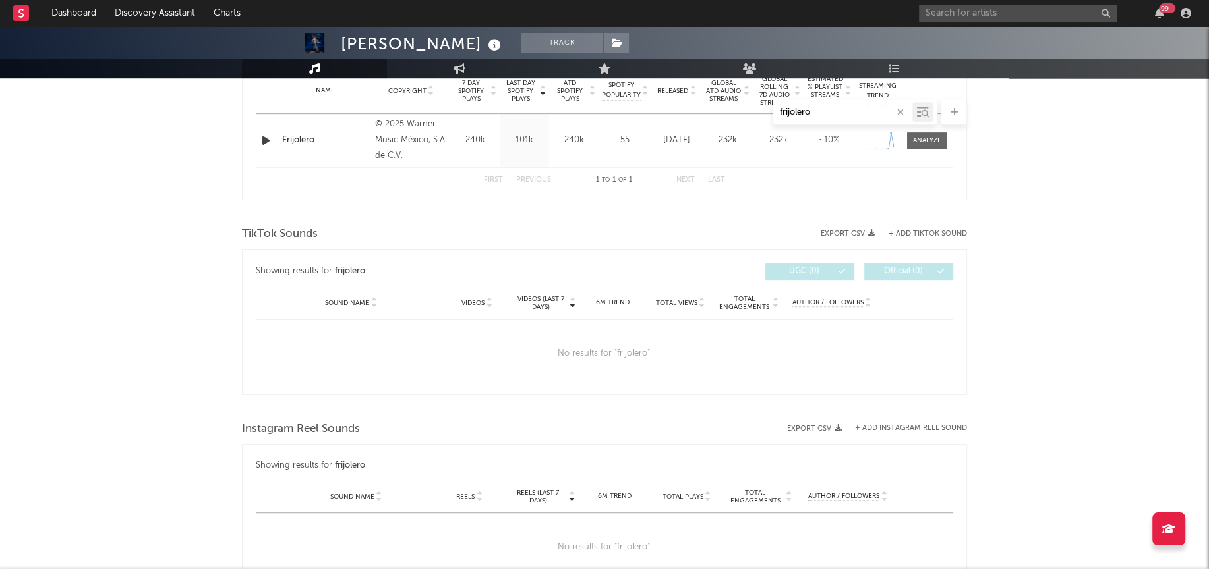
click at [738, 266] on div "UGC ( 0 ) Official ( 0 )" at bounding box center [778, 271] width 349 height 17
click at [958, 110] on div at bounding box center [954, 112] width 26 height 26
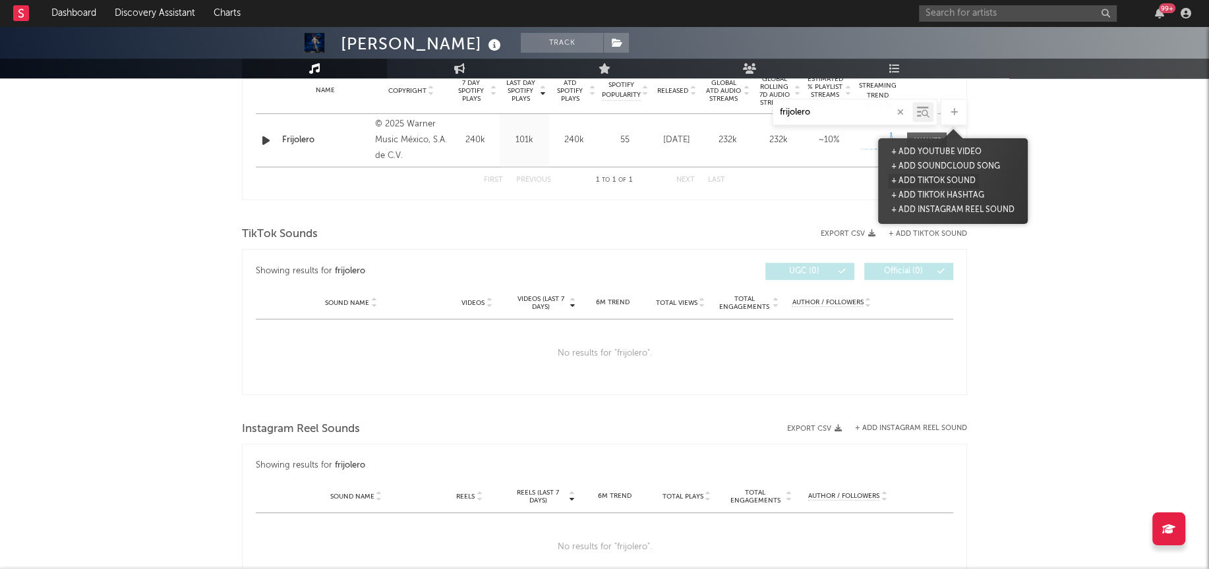
click at [928, 179] on button "+ Add TikTok Sound" at bounding box center [933, 181] width 91 height 15
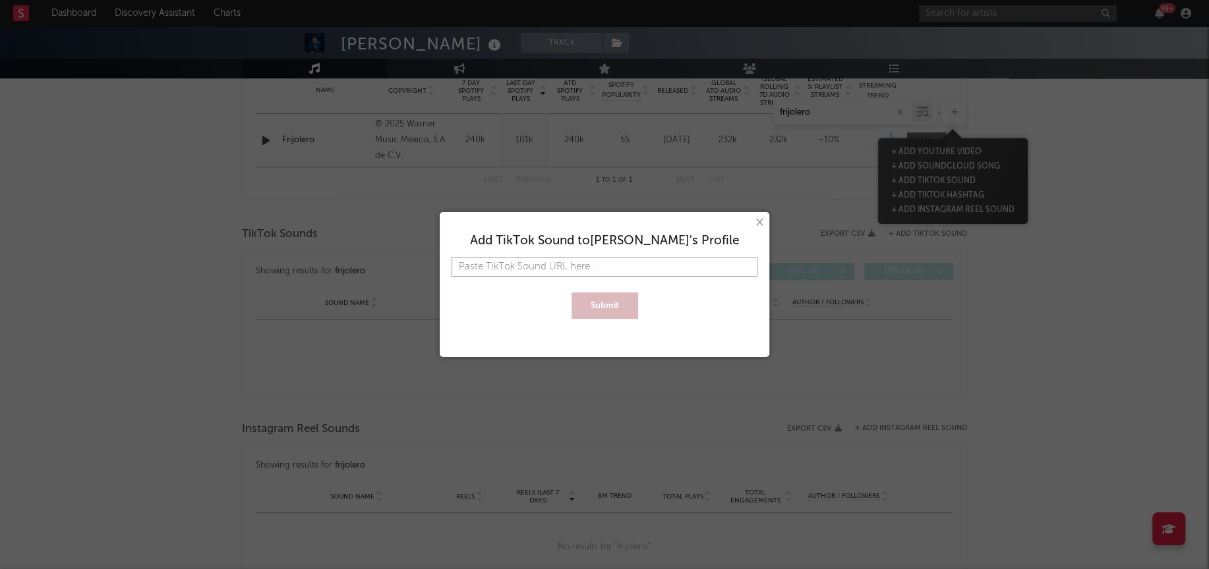
click at [548, 270] on input "text" at bounding box center [604, 267] width 306 height 20
paste input "[URL][DOMAIN_NAME]"
type input "[URL][DOMAIN_NAME]"
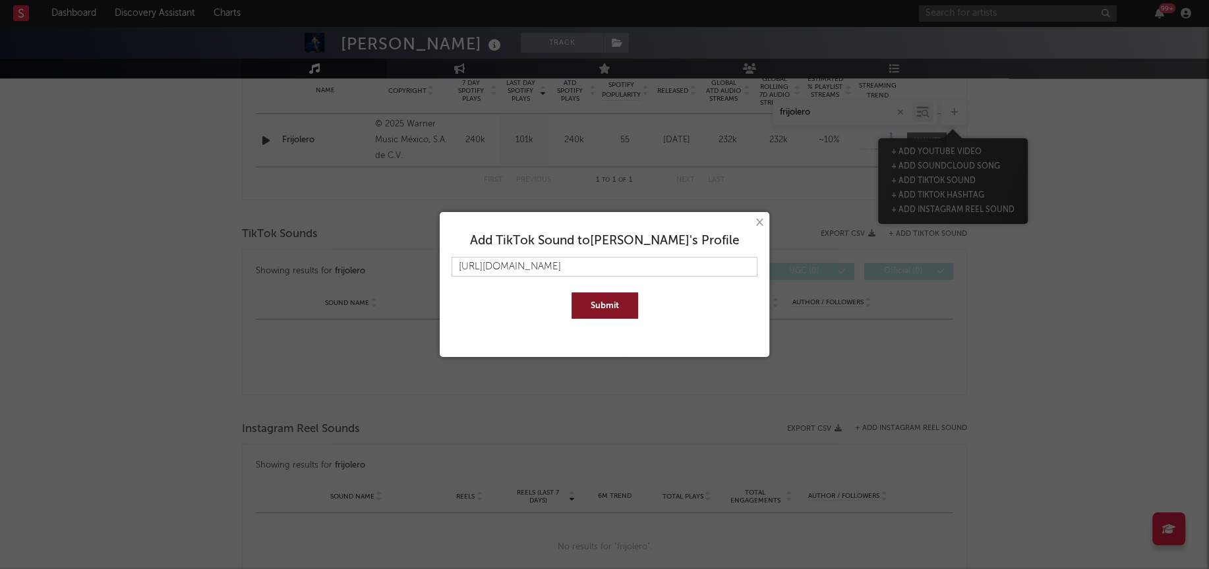
click at [595, 300] on button "Submit" at bounding box center [604, 306] width 67 height 26
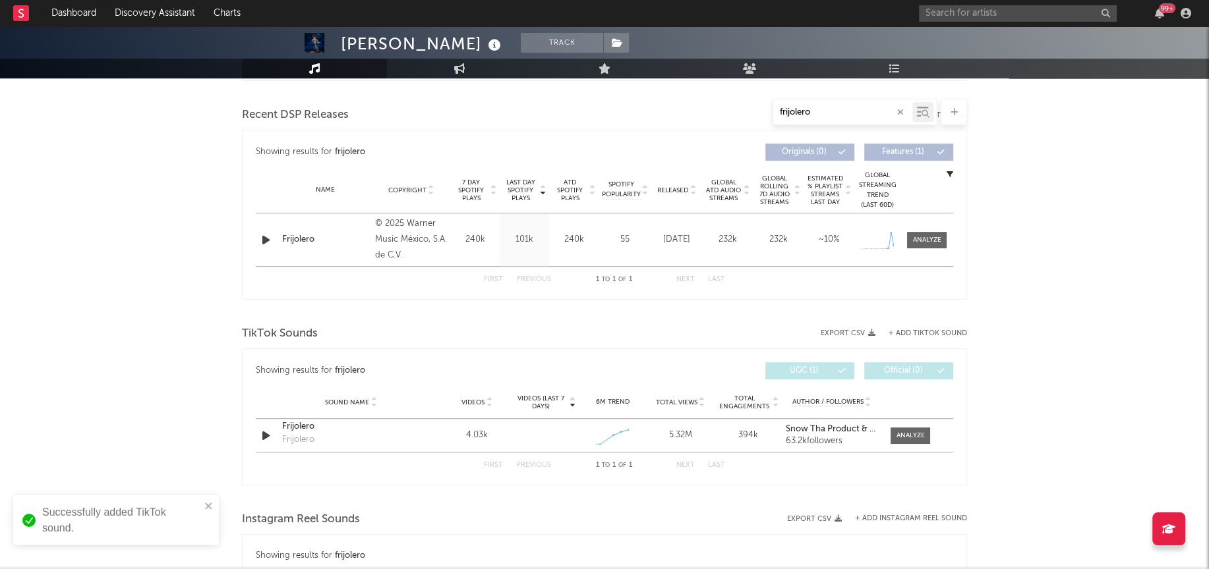
scroll to position [389, 0]
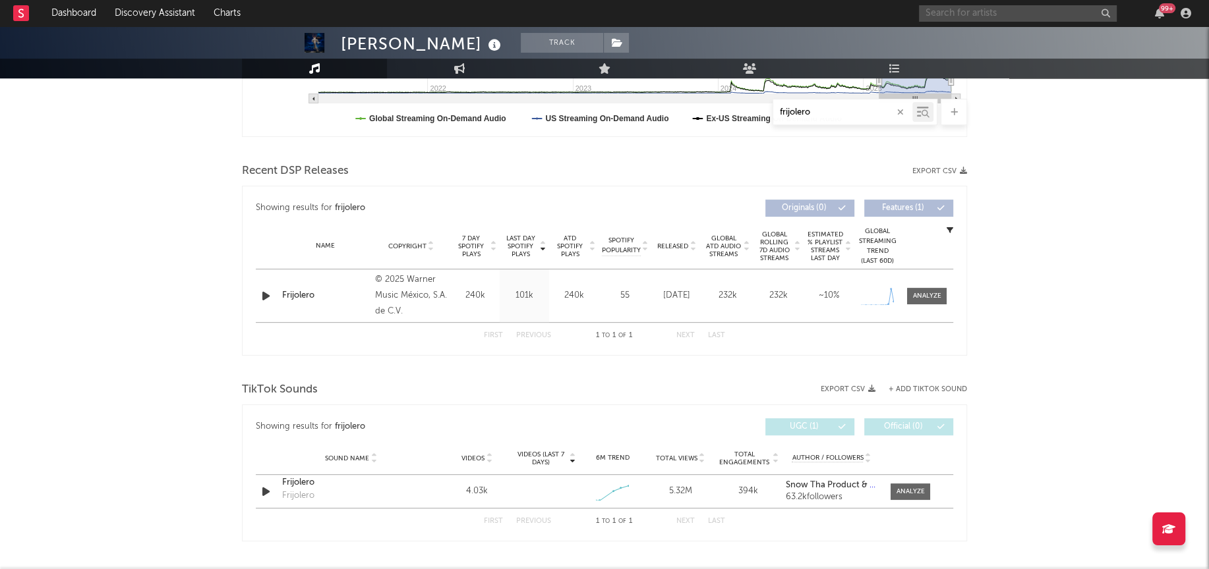
click at [970, 16] on input "text" at bounding box center [1018, 13] width 198 height 16
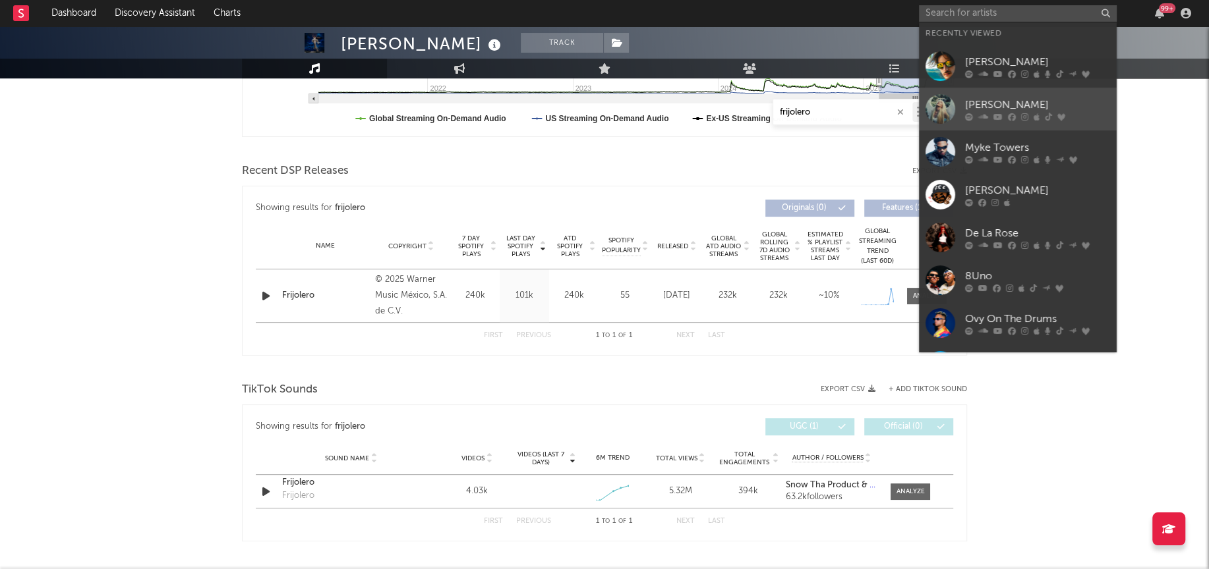
click at [945, 121] on div at bounding box center [940, 109] width 30 height 30
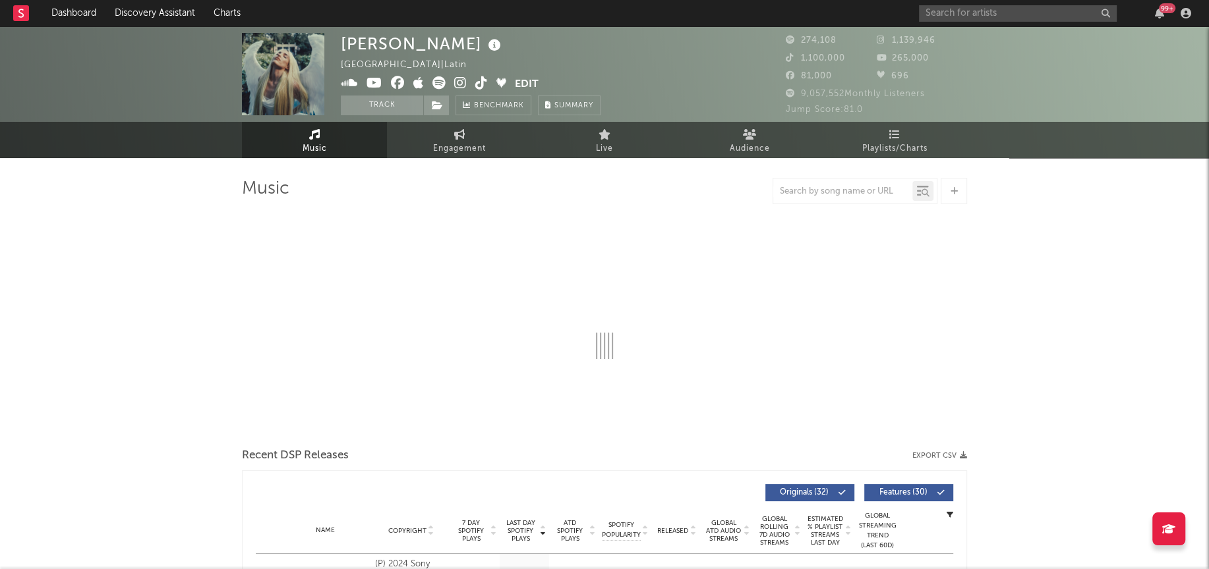
select select "6m"
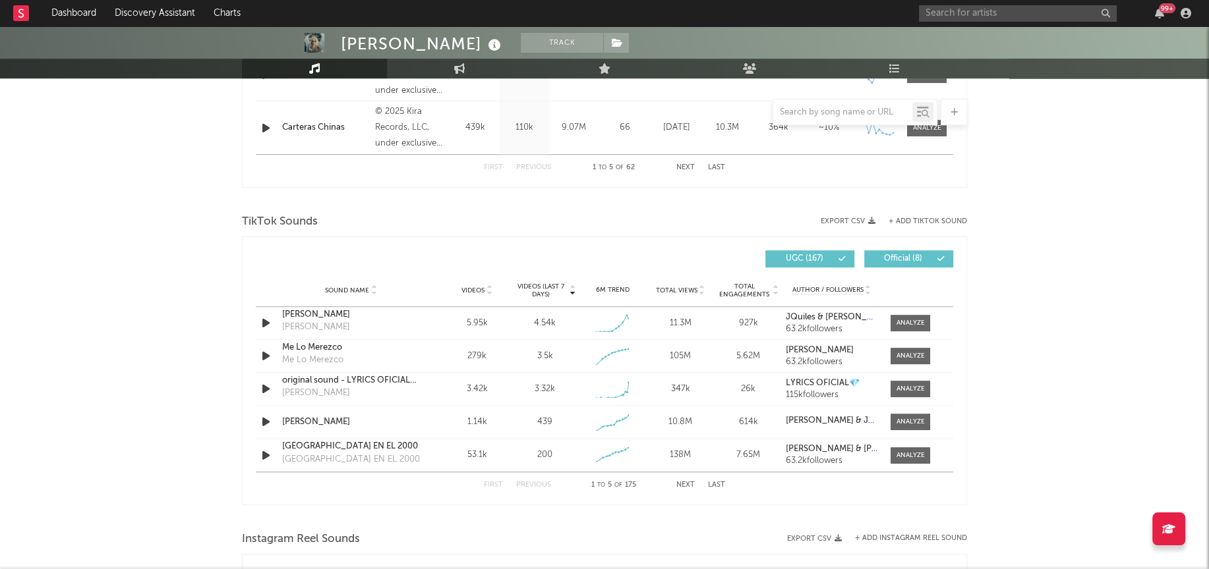
scroll to position [815, 0]
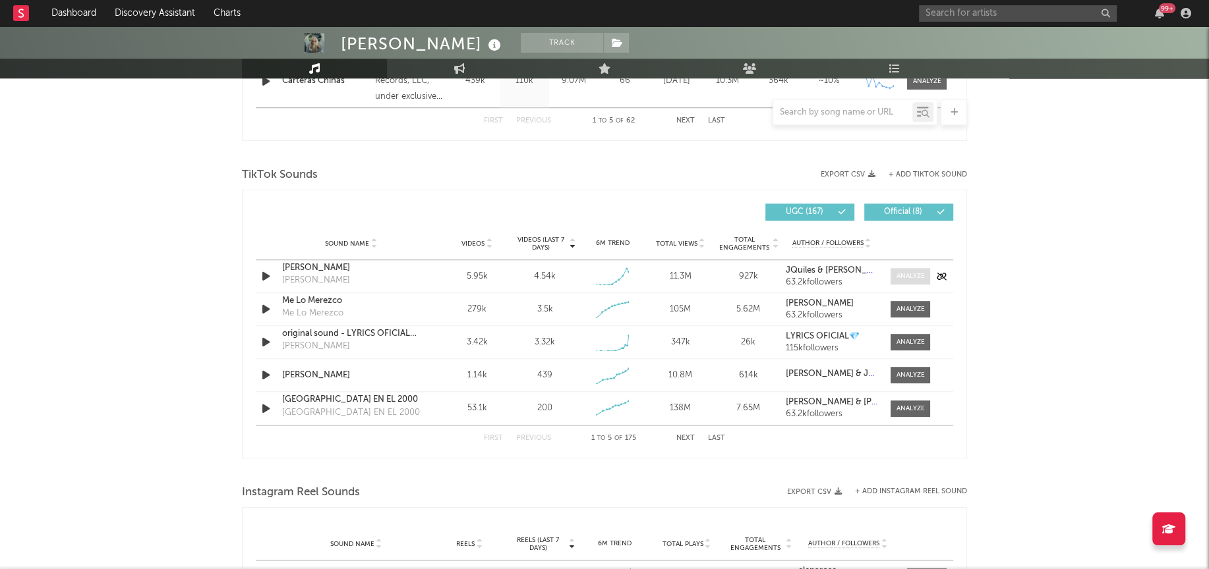
click at [912, 278] on div at bounding box center [910, 277] width 28 height 10
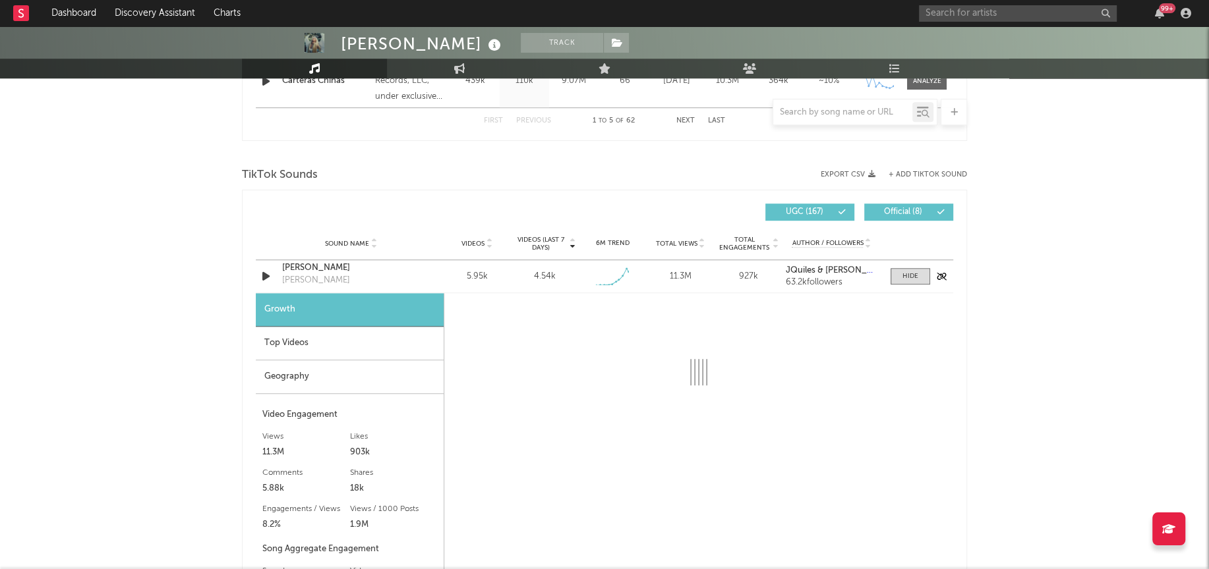
select select "1w"
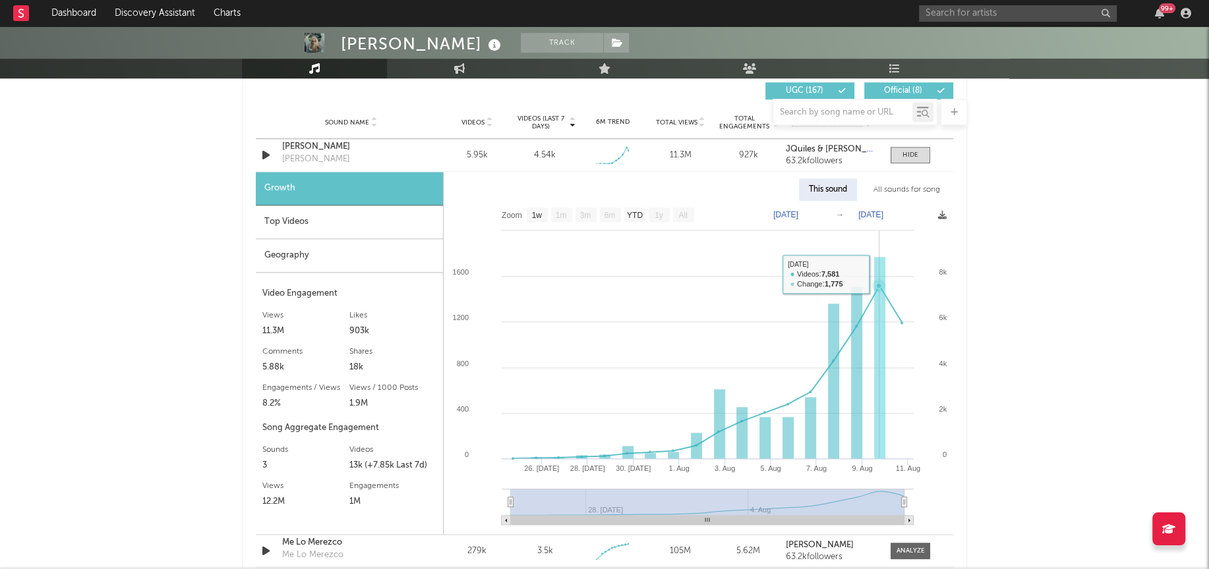
scroll to position [937, 0]
click at [894, 184] on div "All sounds for song" at bounding box center [906, 189] width 86 height 22
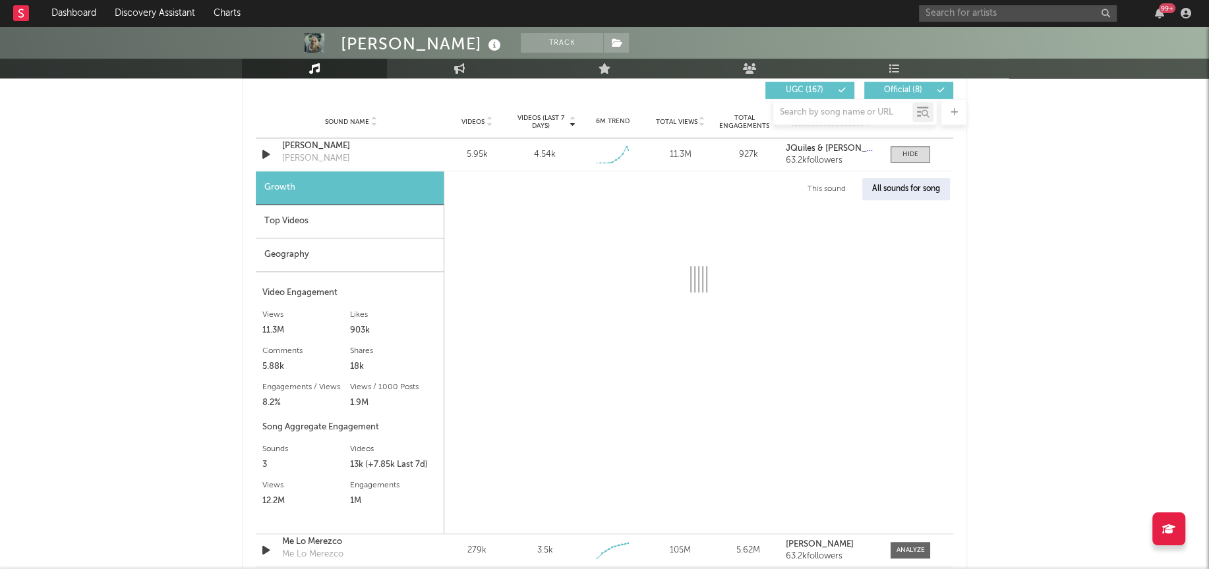
select select "1w"
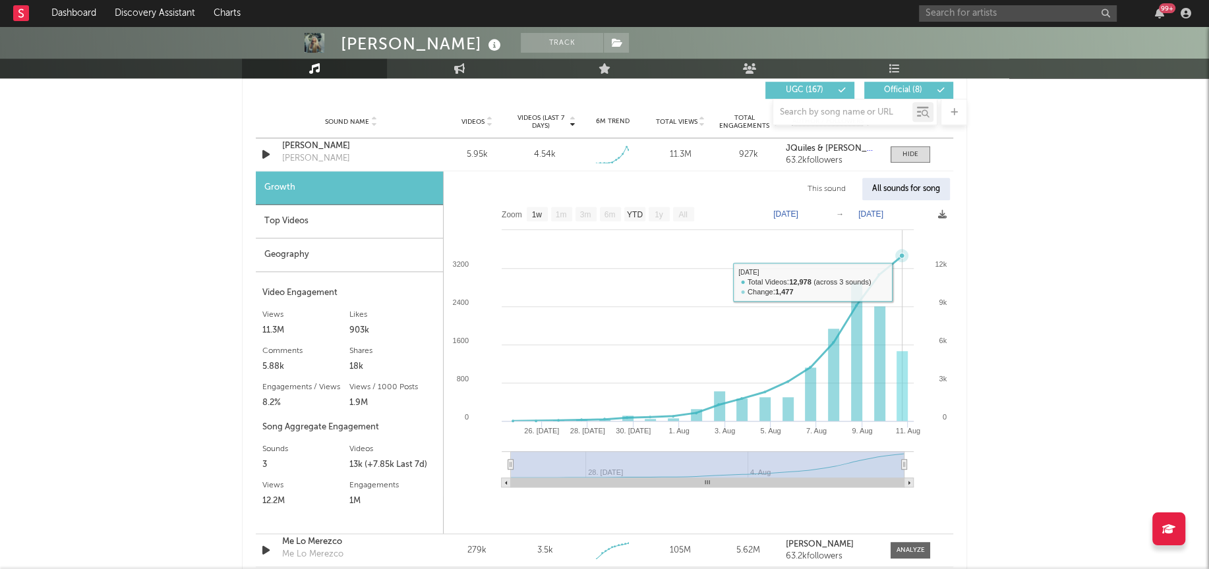
click at [899, 277] on rect at bounding box center [699, 348] width 510 height 297
click at [313, 221] on div "Top Videos" at bounding box center [349, 222] width 187 height 34
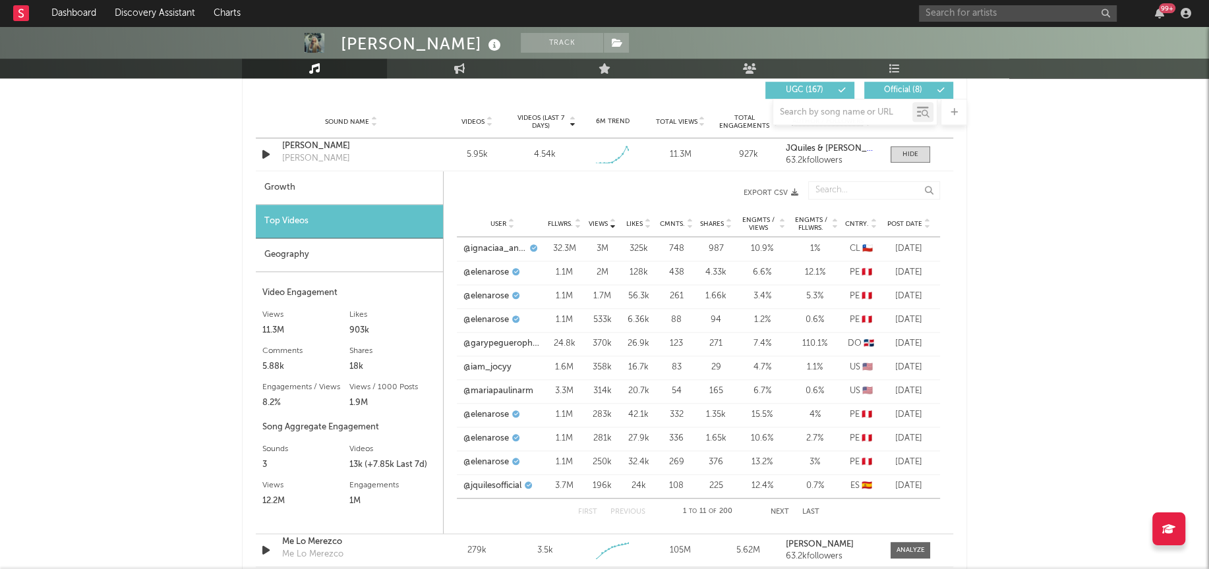
click at [293, 252] on div "Geography" at bounding box center [349, 256] width 187 height 34
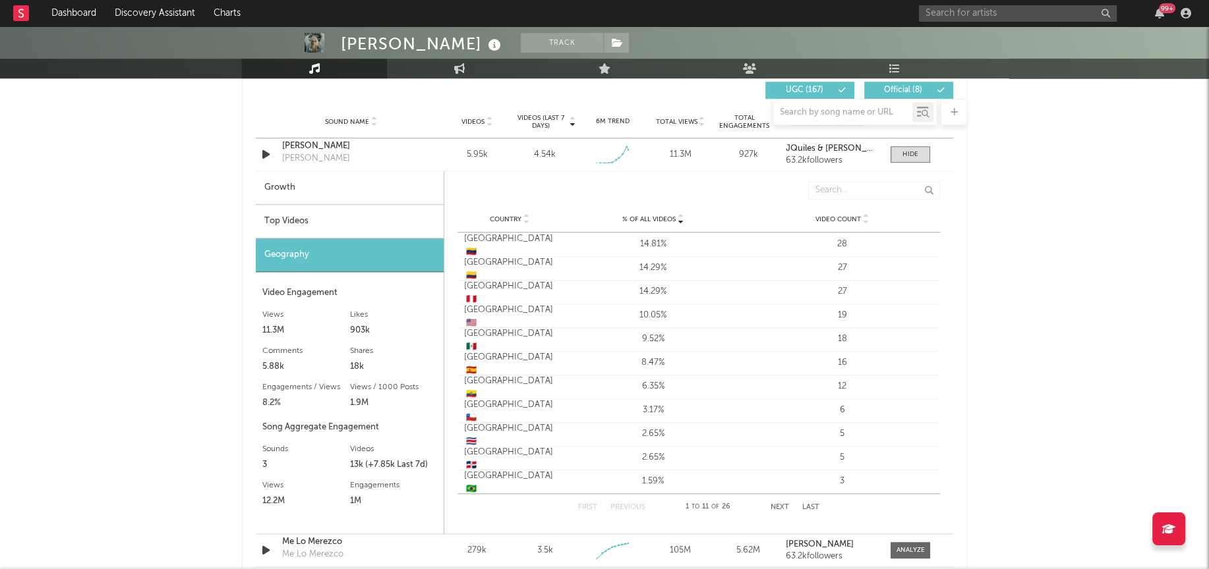
click at [281, 221] on div "Top Videos" at bounding box center [350, 222] width 188 height 34
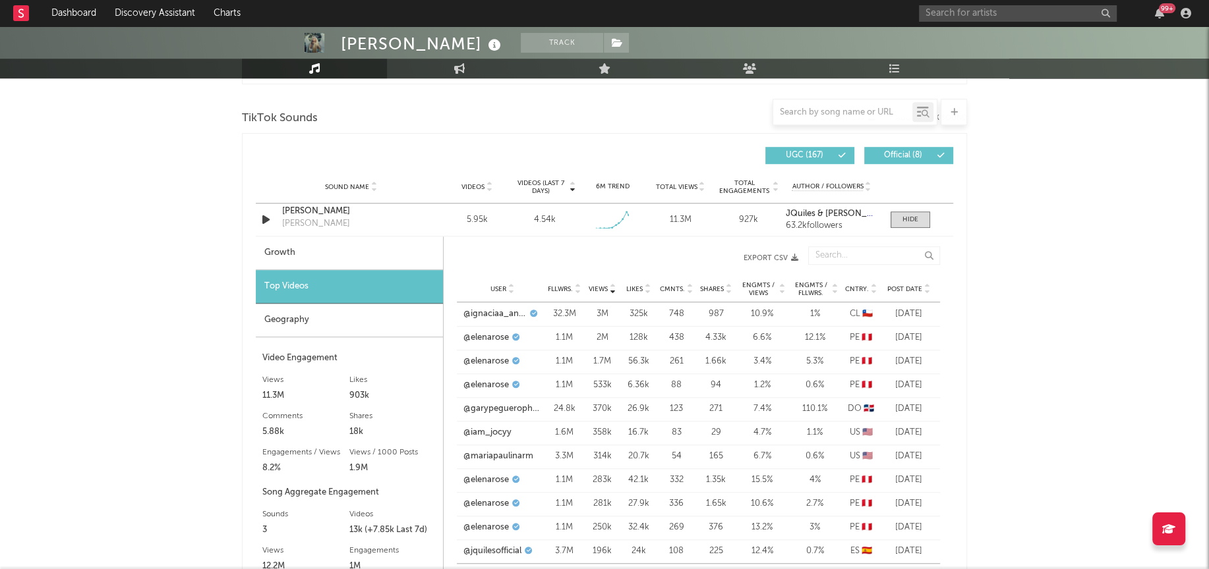
scroll to position [869, 0]
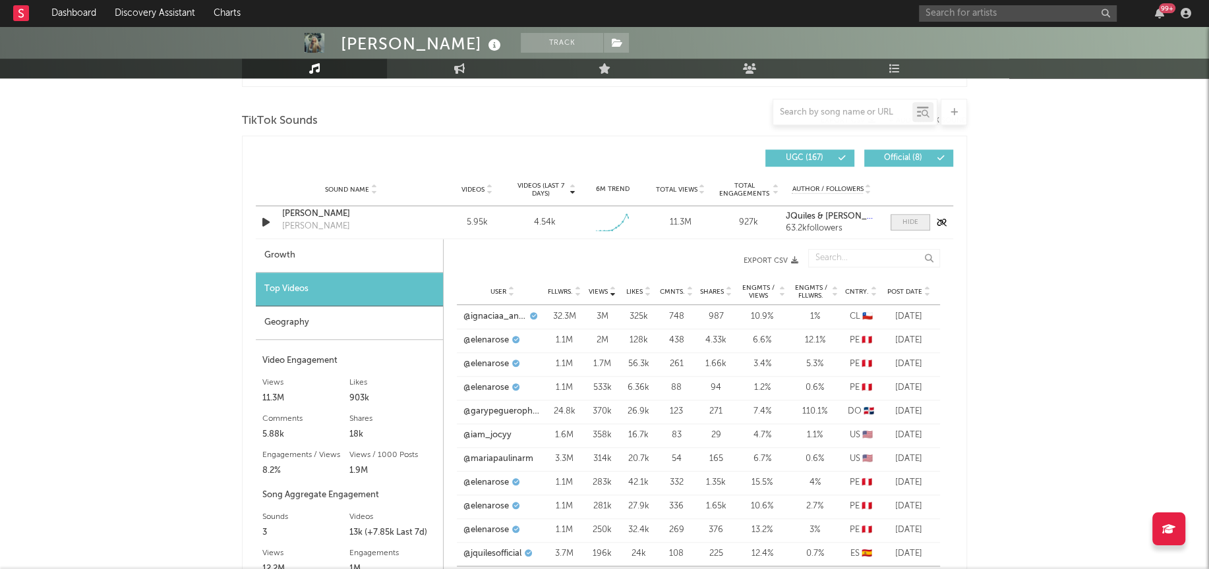
click at [914, 218] on div at bounding box center [910, 223] width 16 height 10
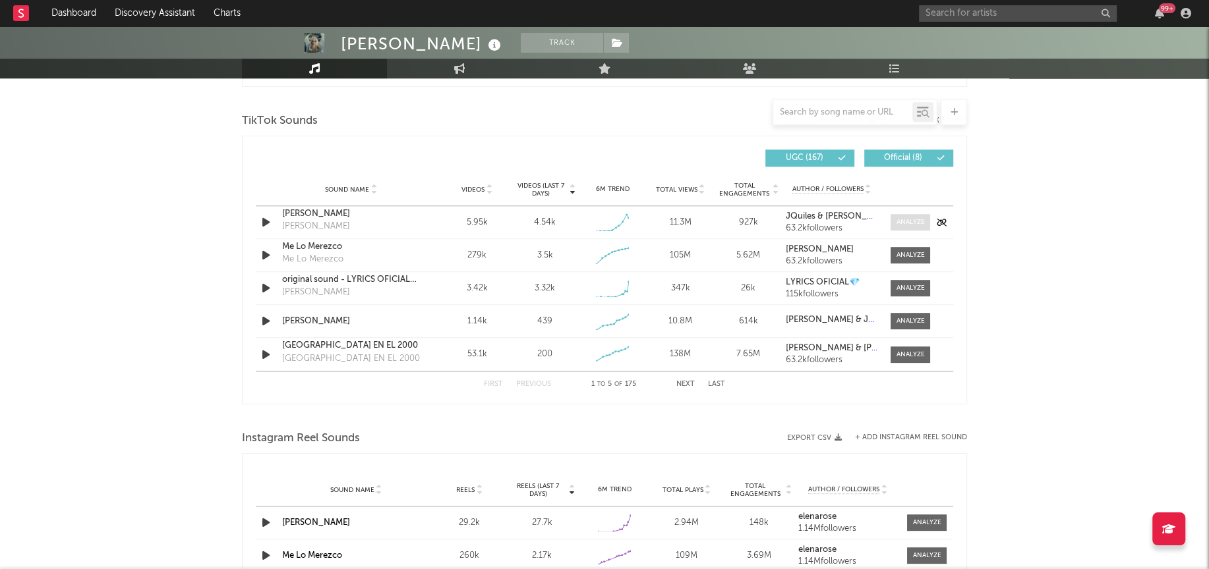
click at [916, 223] on div at bounding box center [910, 223] width 28 height 10
select select "1w"
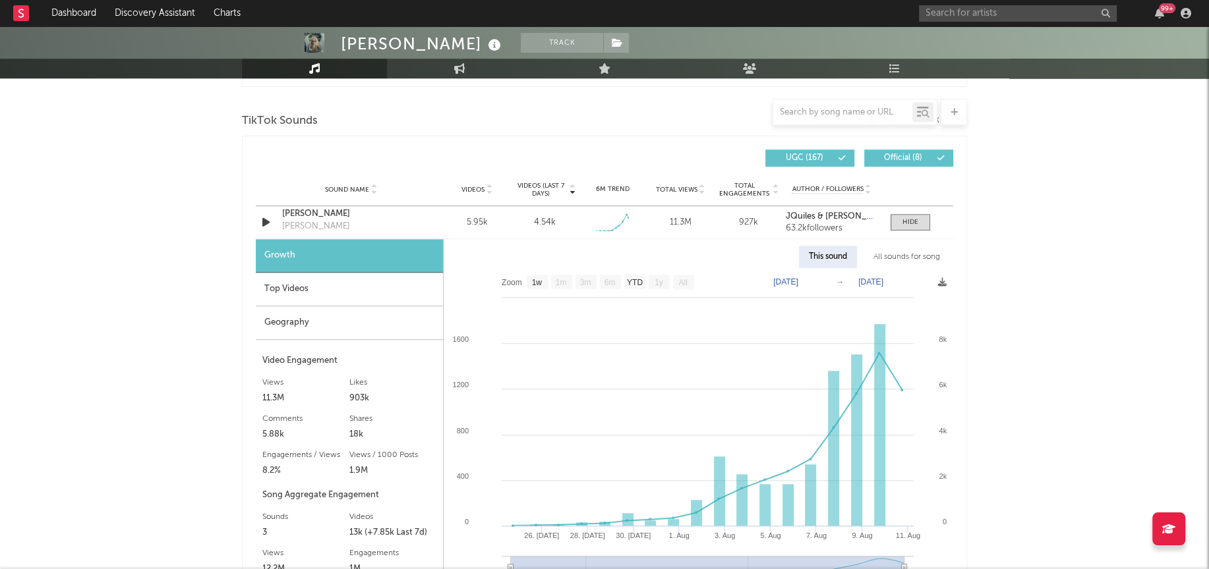
click at [891, 258] on div "All sounds for song" at bounding box center [906, 257] width 86 height 22
select select "1w"
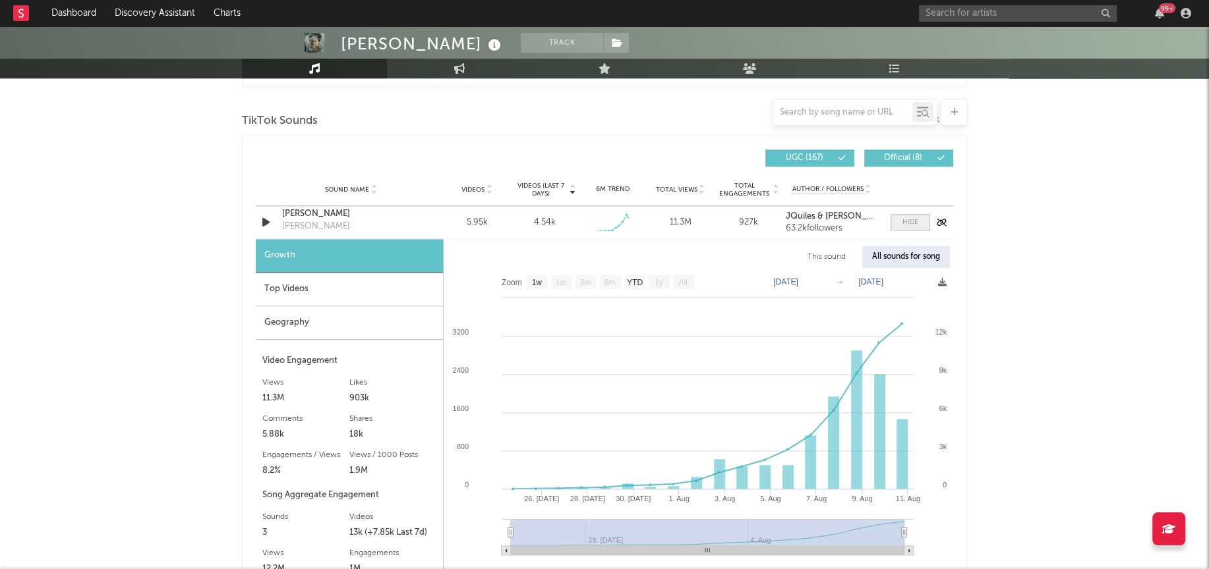
click at [916, 219] on div at bounding box center [910, 223] width 16 height 10
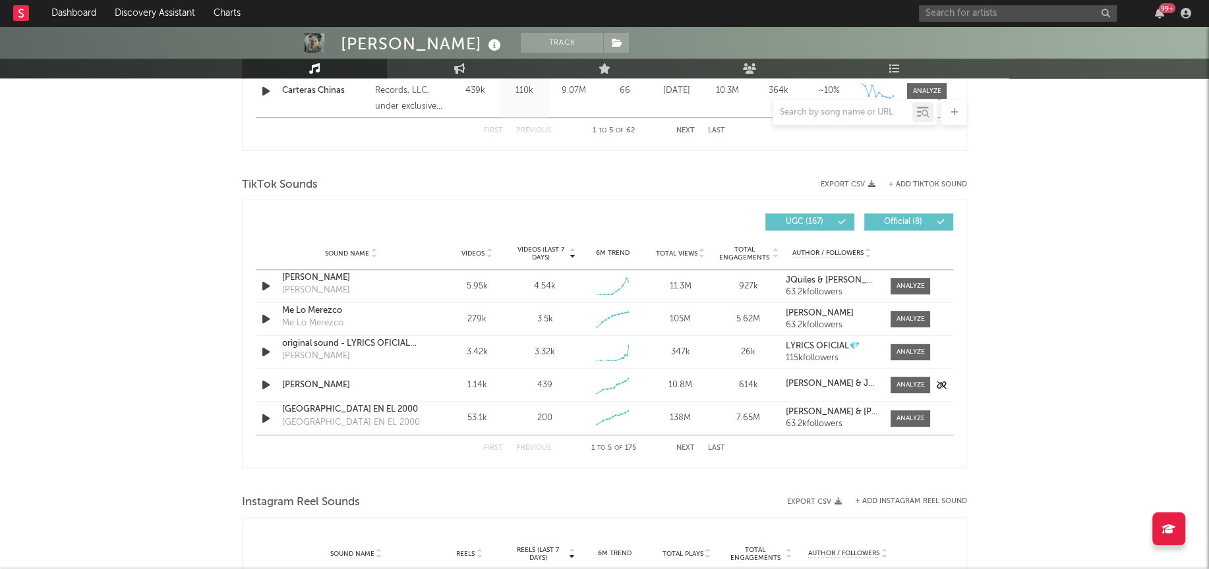
scroll to position [802, 0]
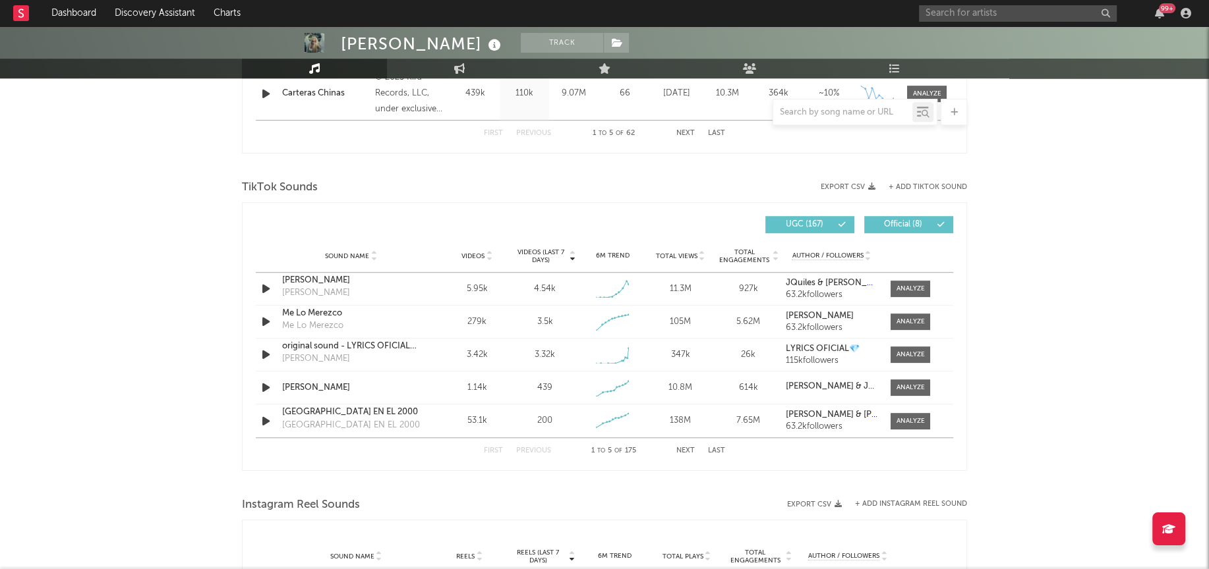
click at [545, 256] on span "Videos (last 7 days)" at bounding box center [540, 256] width 53 height 16
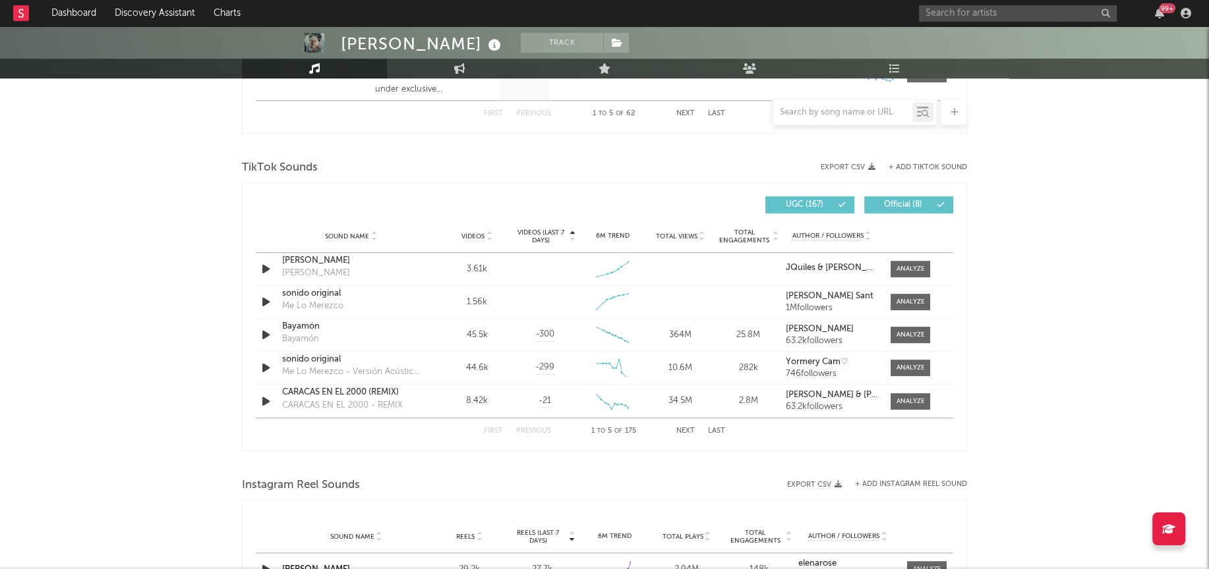
click at [537, 231] on span "Videos (last 7 days)" at bounding box center [540, 237] width 53 height 16
click at [541, 232] on span "Videos (last 7 days)" at bounding box center [540, 237] width 53 height 16
click at [904, 274] on span at bounding box center [910, 269] width 40 height 16
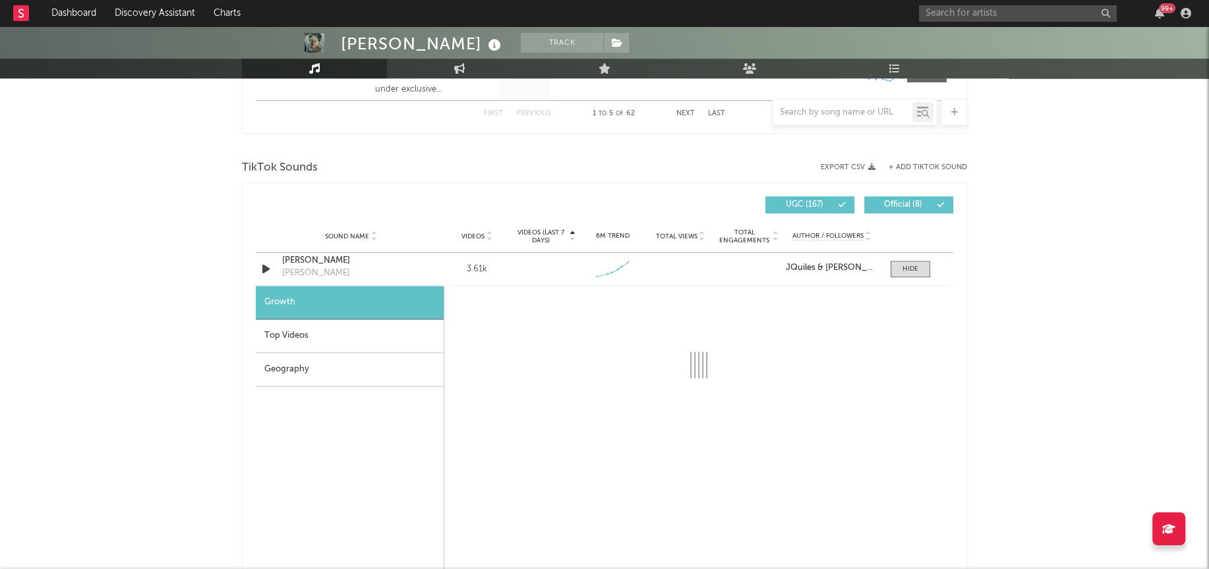
select select "1w"
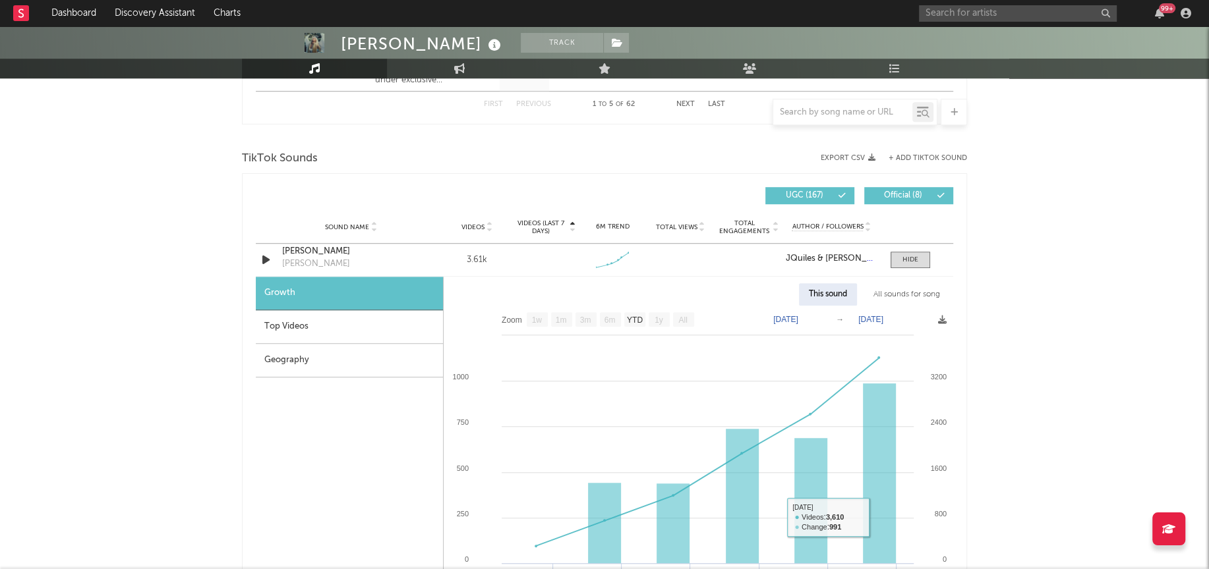
scroll to position [809, 0]
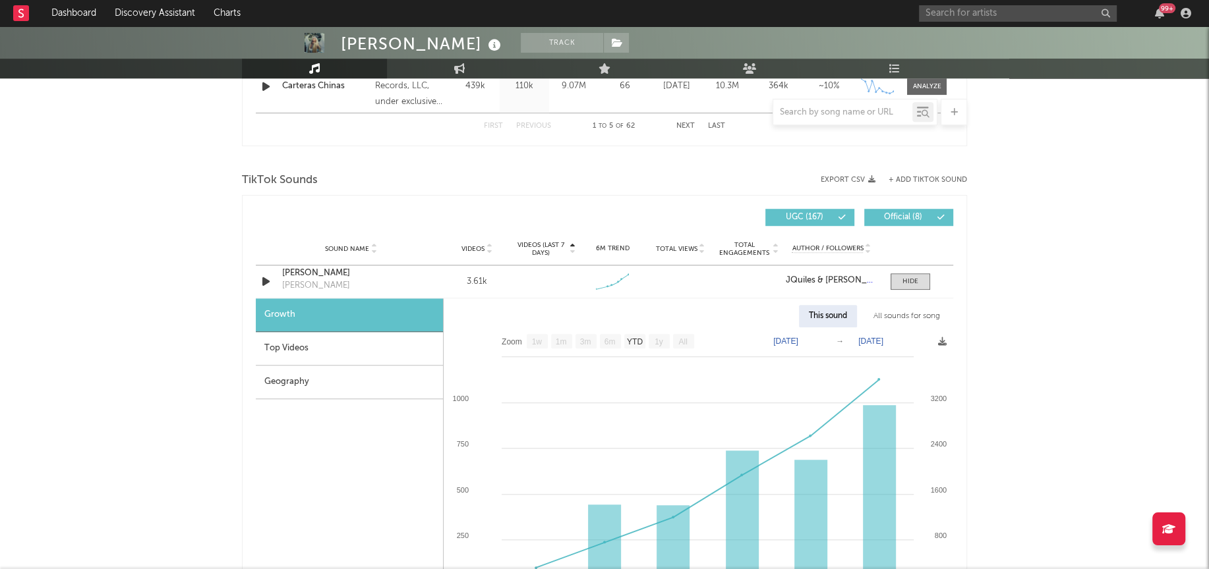
click at [293, 346] on div "Top Videos" at bounding box center [349, 349] width 187 height 34
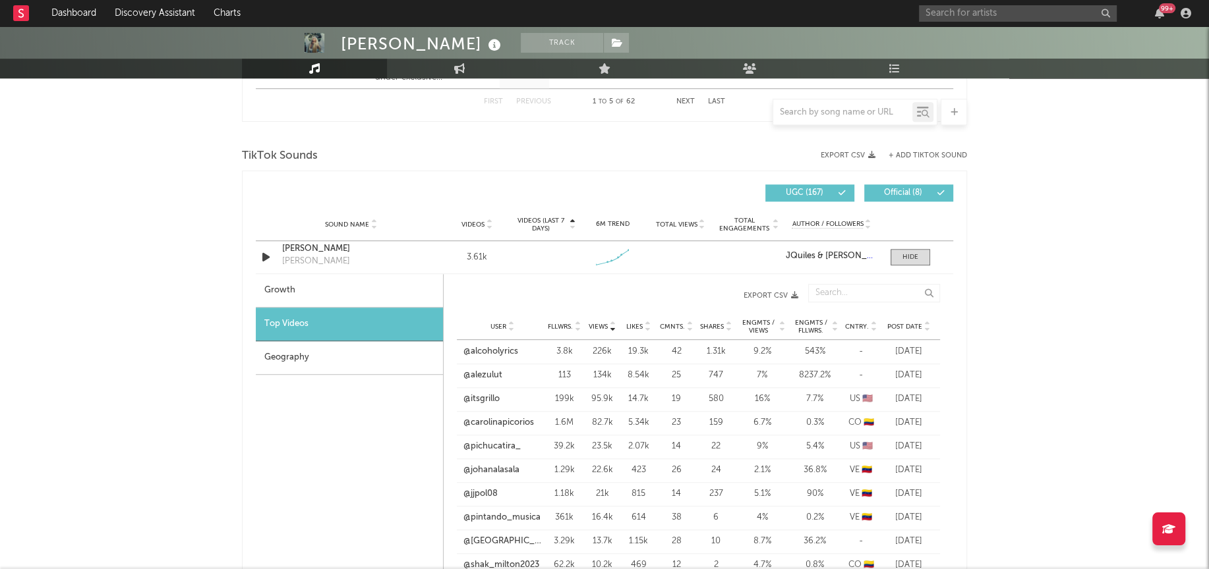
scroll to position [788, 0]
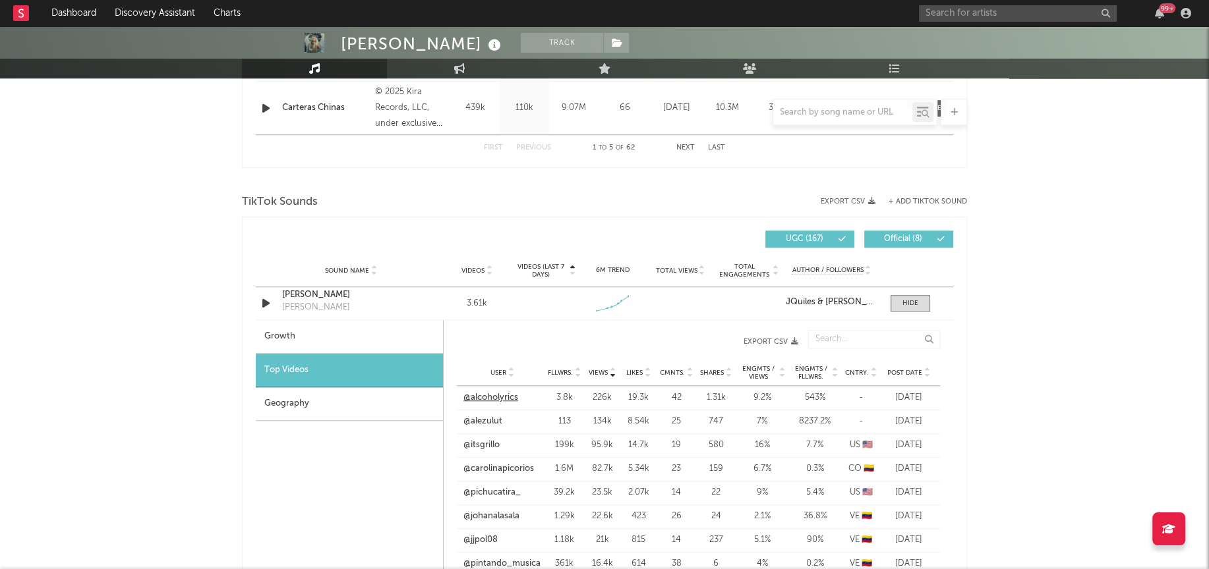
click at [490, 398] on link "@alcoholyrics" at bounding box center [490, 398] width 55 height 13
click at [546, 270] on span "Videos (last 7 days)" at bounding box center [540, 271] width 53 height 16
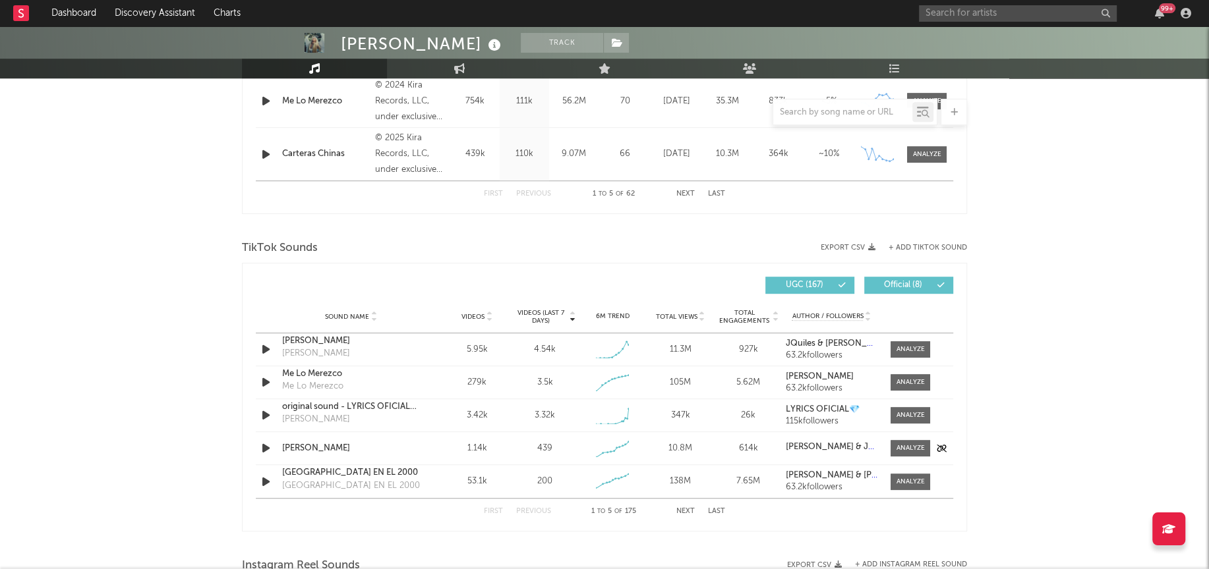
scroll to position [713, 0]
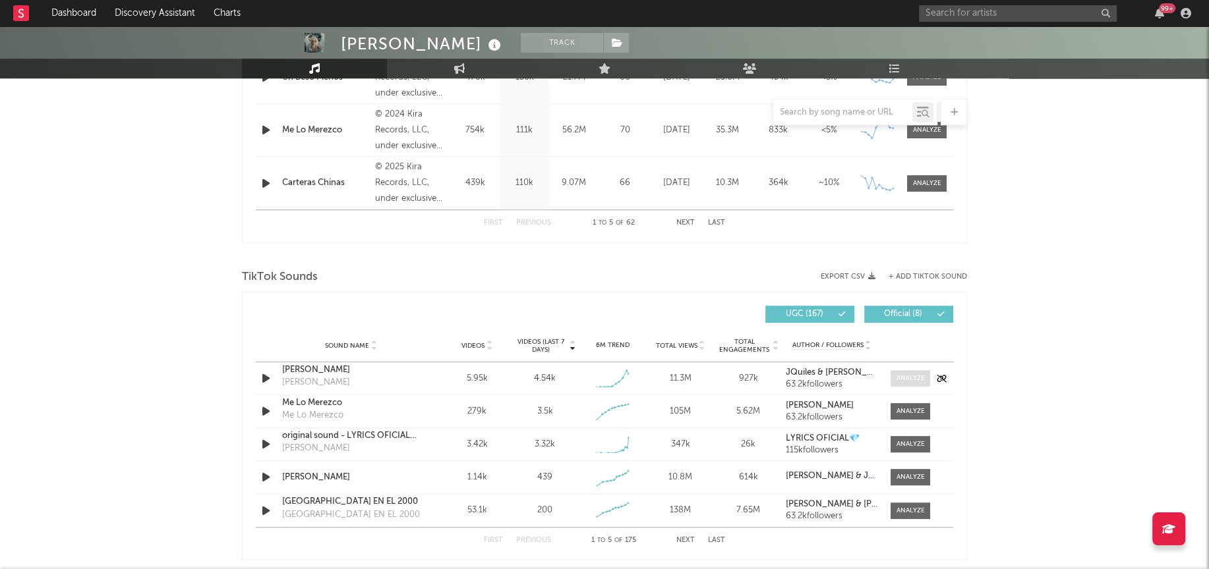
click at [911, 376] on div at bounding box center [910, 379] width 28 height 10
select select "1w"
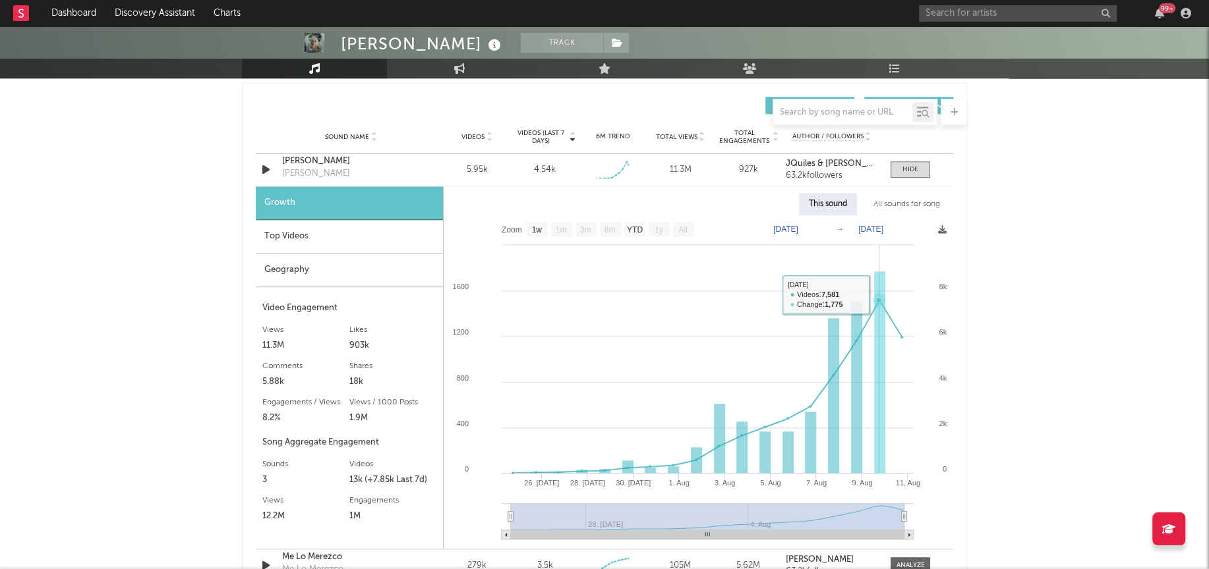
scroll to position [865, 0]
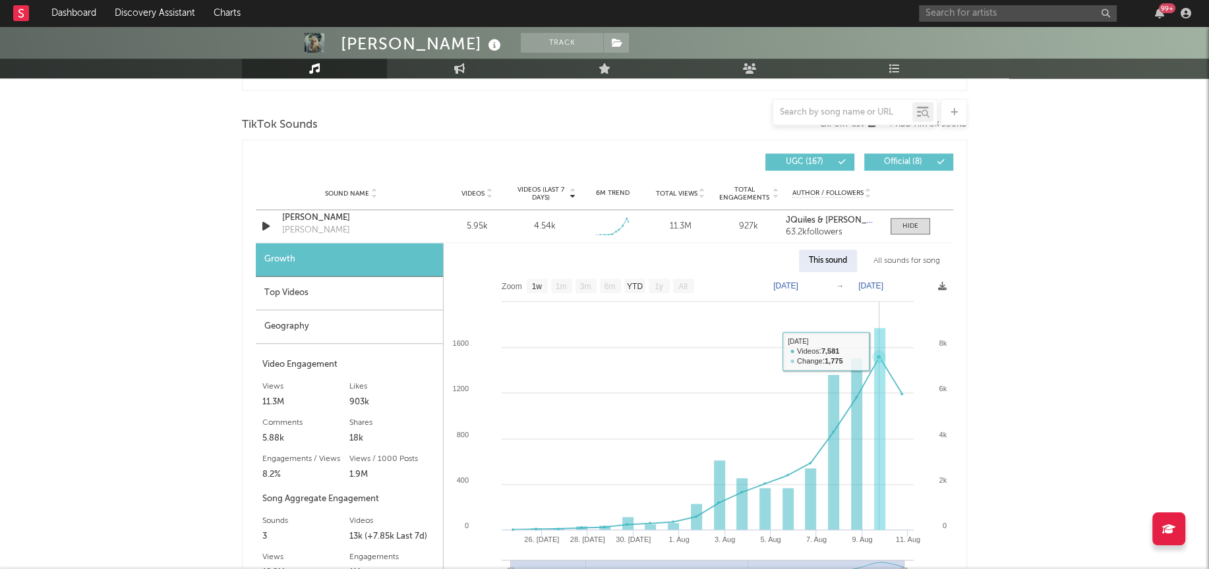
click at [879, 369] on rect at bounding box center [879, 429] width 11 height 202
click at [280, 293] on div "Top Videos" at bounding box center [349, 294] width 187 height 34
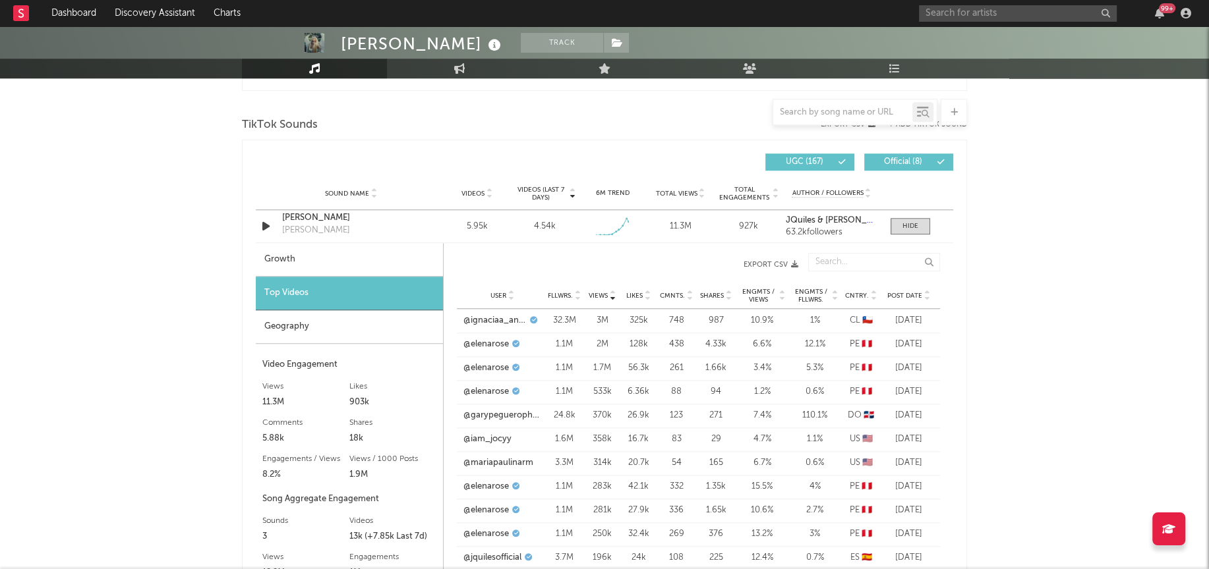
click at [904, 296] on span "Post Date" at bounding box center [904, 296] width 35 height 8
click at [497, 321] on link "@solcito.2894" at bounding box center [491, 320] width 56 height 13
click at [904, 227] on div at bounding box center [910, 226] width 16 height 10
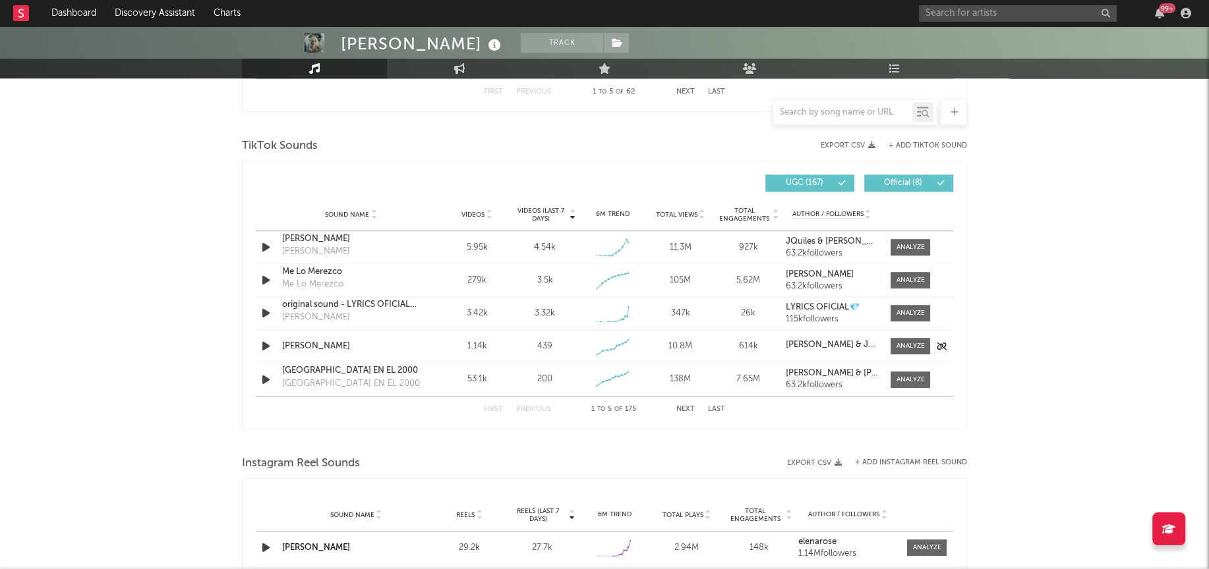
scroll to position [827, 0]
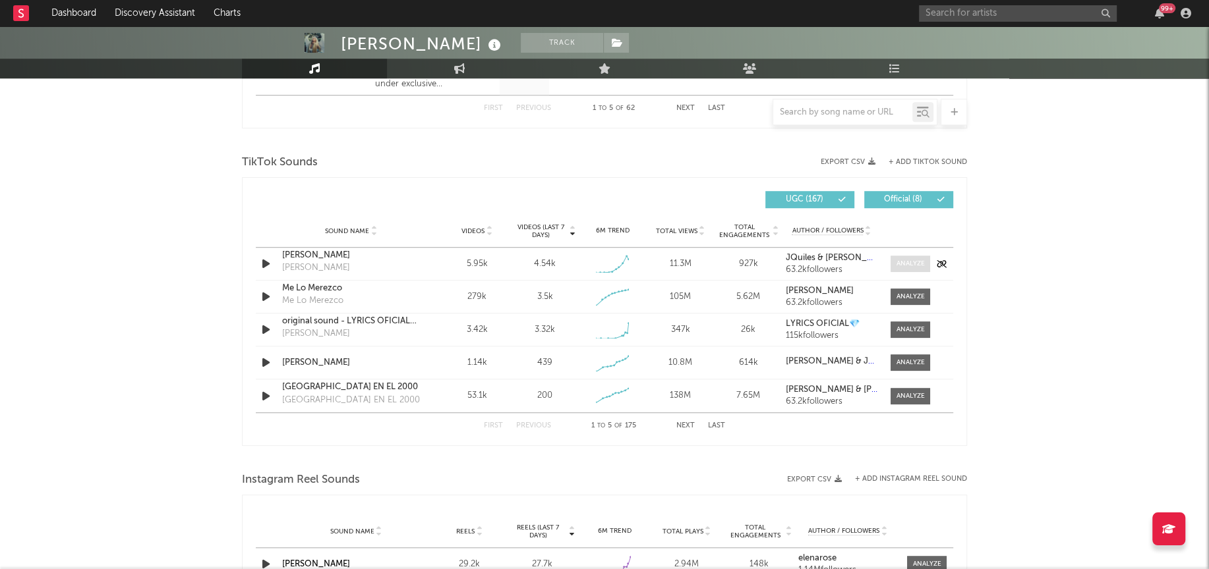
click at [901, 259] on div at bounding box center [910, 264] width 28 height 10
select select "1w"
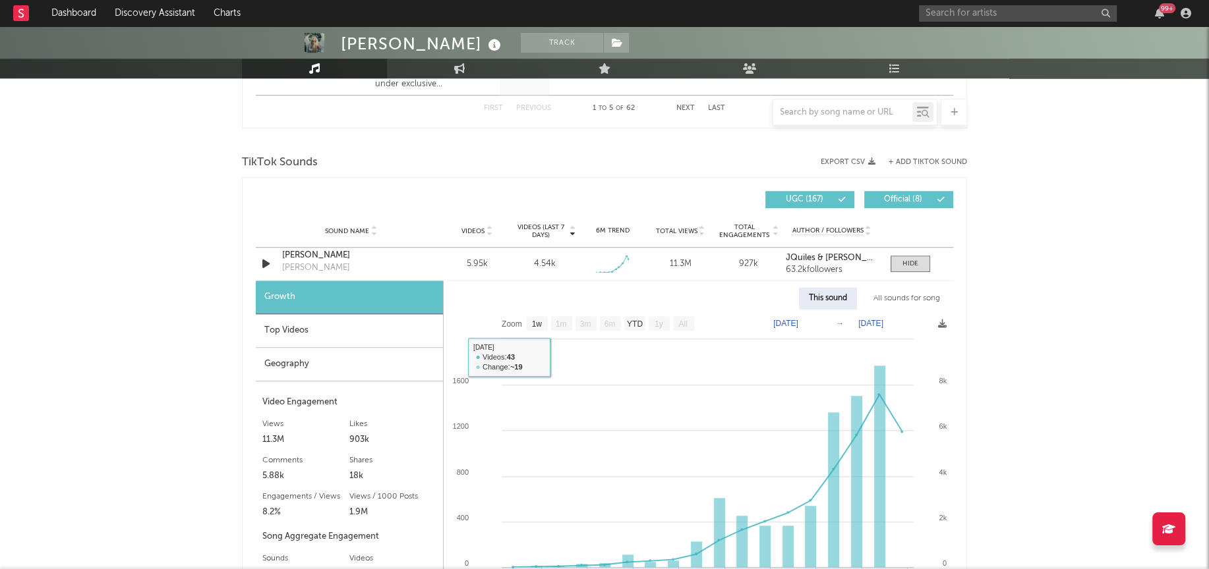
click at [314, 324] on div "Top Videos" at bounding box center [349, 331] width 187 height 34
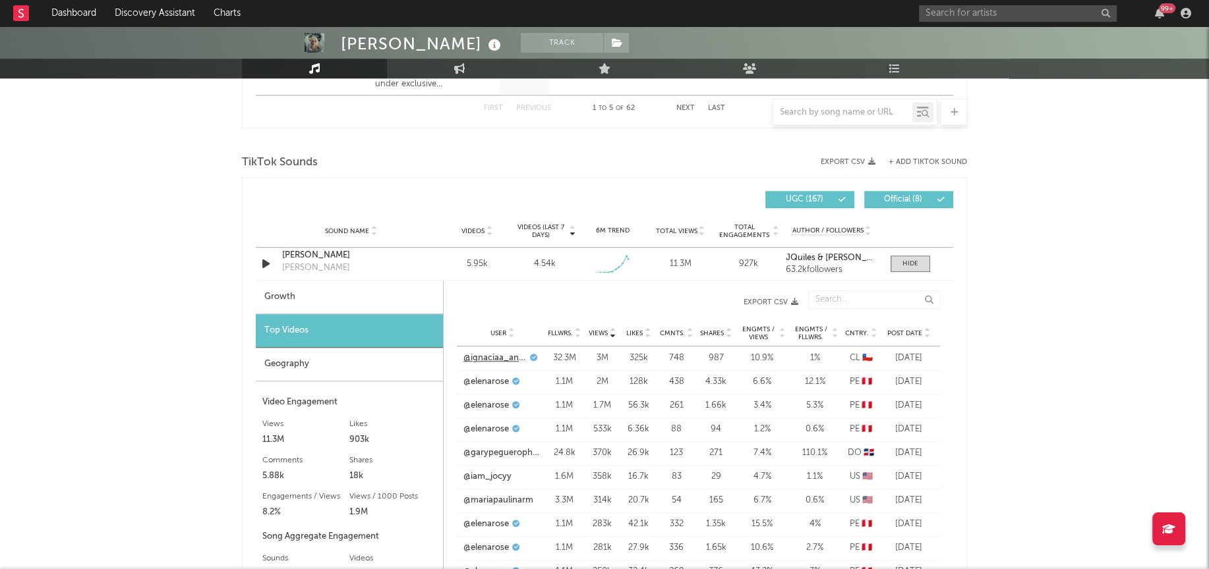
click at [497, 360] on link "@ignaciaa_antonia" at bounding box center [494, 358] width 63 height 13
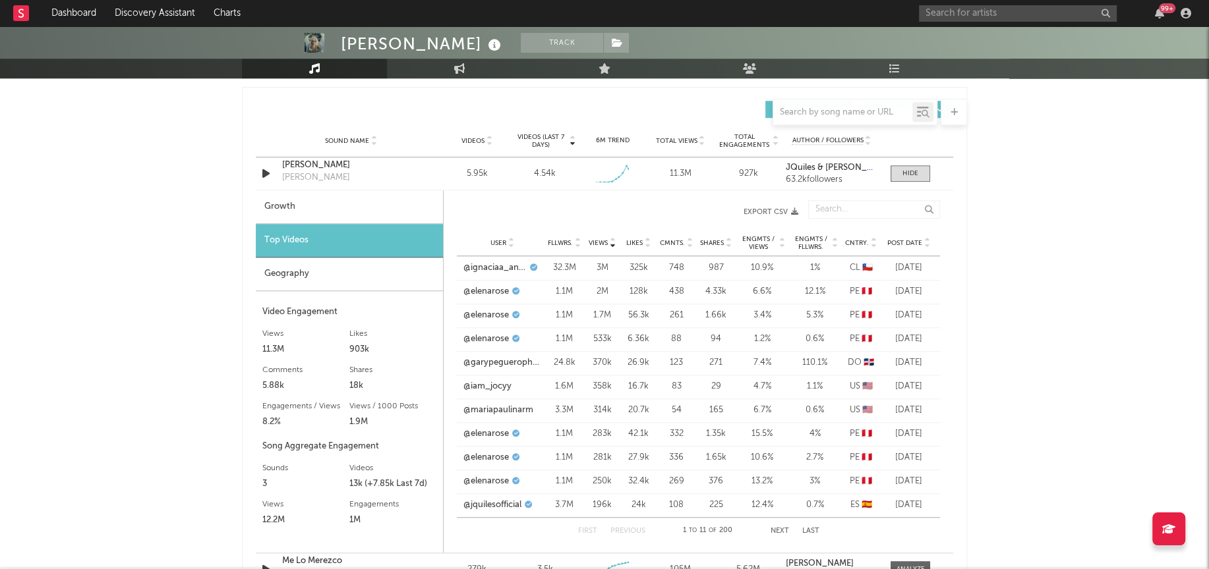
scroll to position [934, 0]
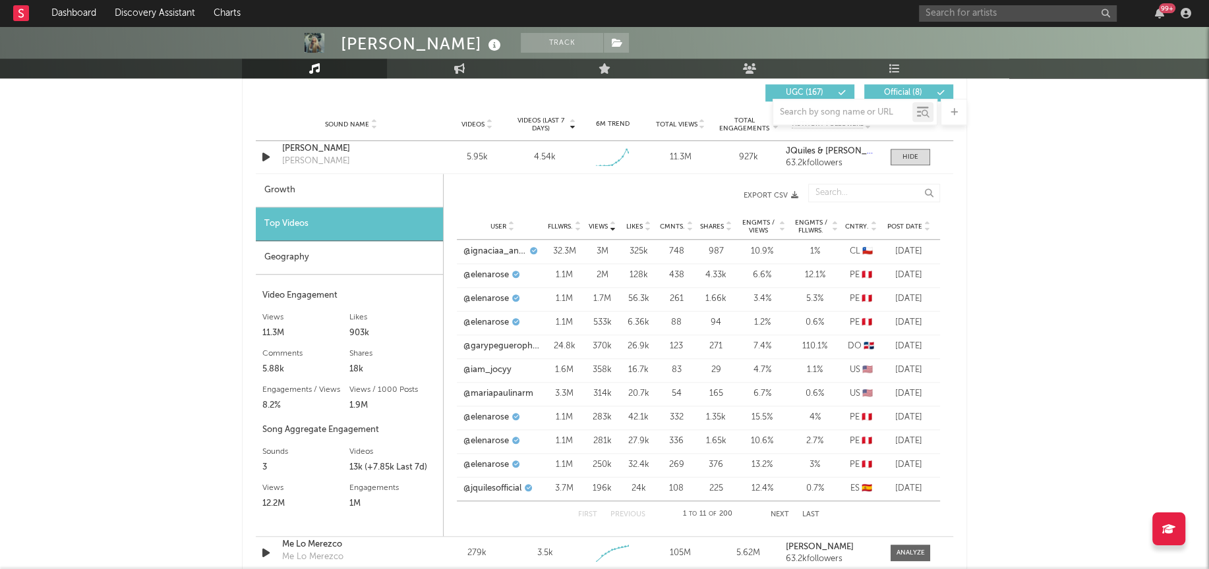
click at [784, 511] on button "Next" at bounding box center [780, 514] width 18 height 7
click at [902, 221] on div "Post Date" at bounding box center [908, 226] width 49 height 10
click at [481, 275] on link "@brusselasperu" at bounding box center [494, 275] width 63 height 13
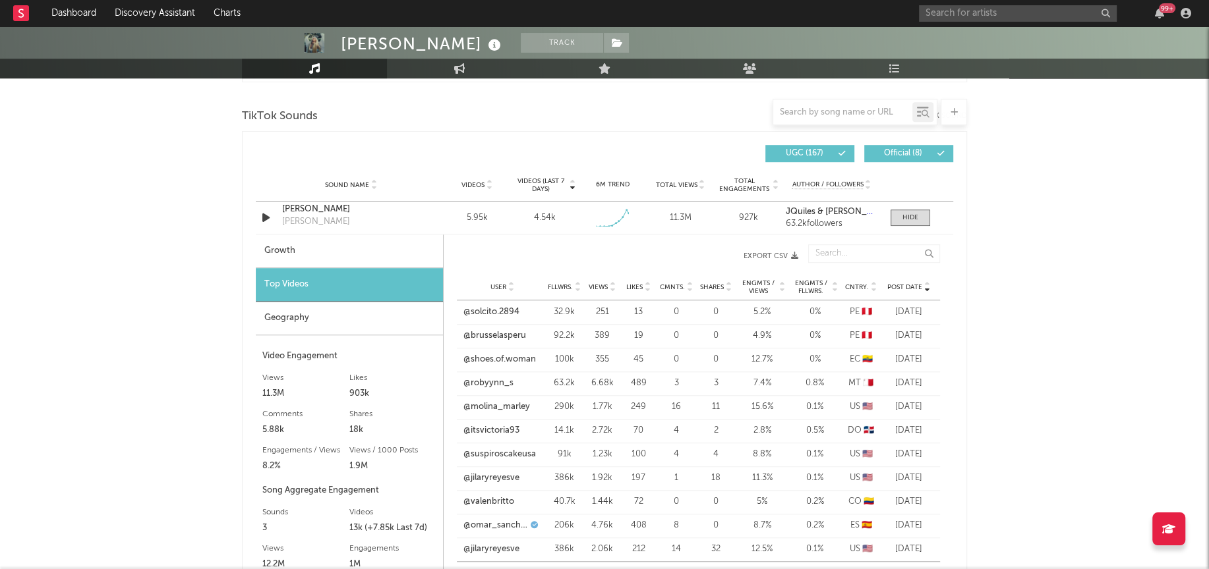
scroll to position [877, 0]
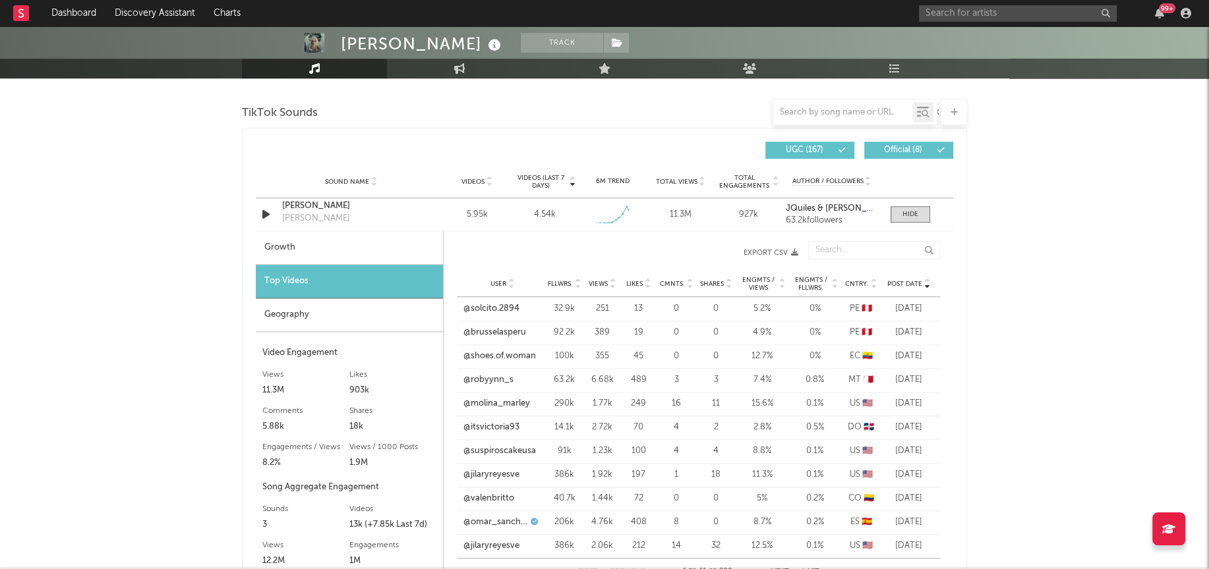
click at [282, 244] on div "Growth" at bounding box center [349, 248] width 187 height 34
select select "1w"
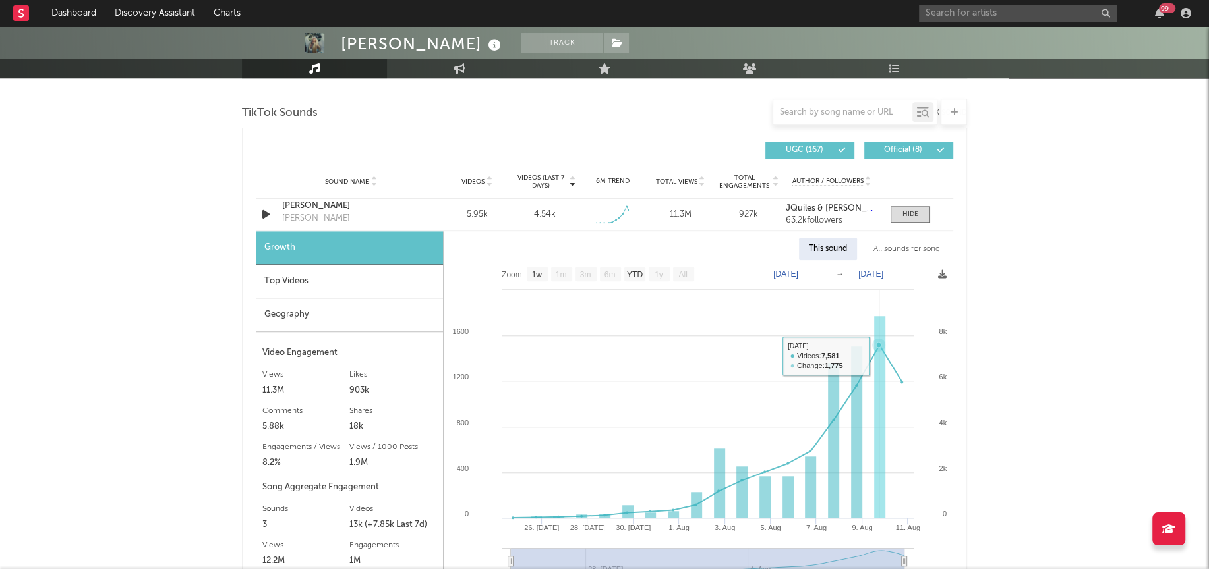
click at [881, 343] on rect at bounding box center [879, 417] width 11 height 202
click at [265, 279] on div "Top Videos" at bounding box center [349, 282] width 187 height 34
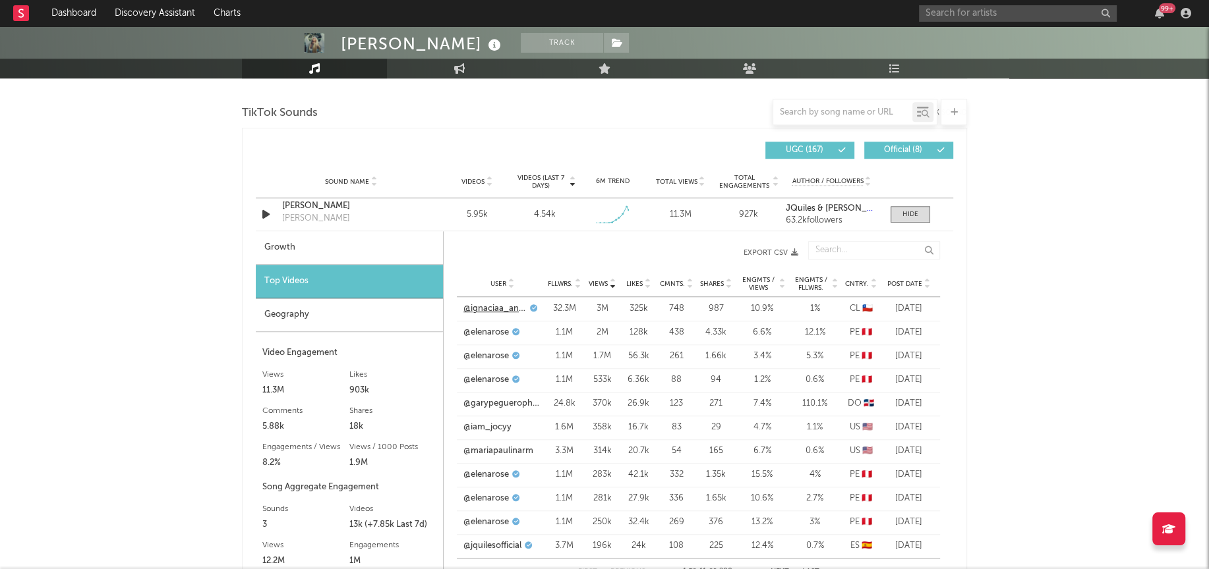
click at [484, 310] on link "@ignaciaa_antonia" at bounding box center [494, 309] width 63 height 13
